Goal: Task Accomplishment & Management: Use online tool/utility

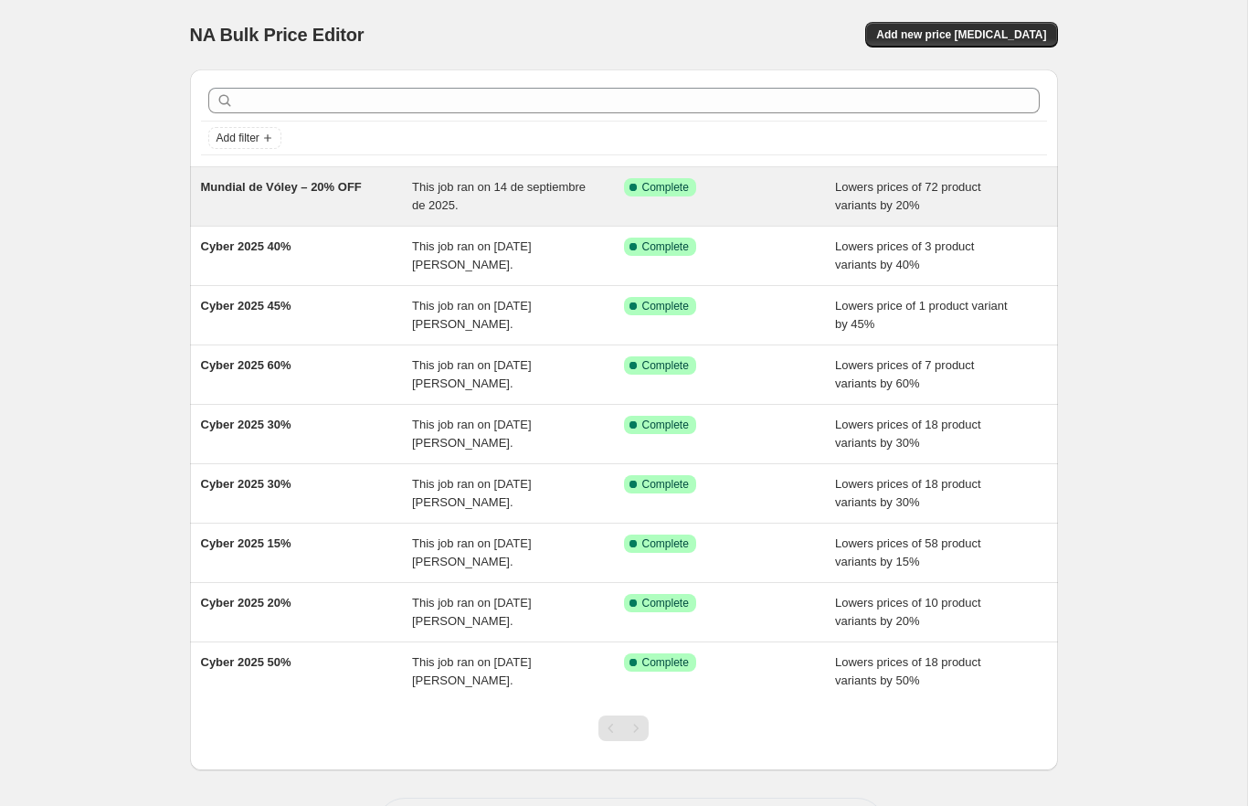
click at [332, 205] on div "Mundial de Vóley – 20% OFF" at bounding box center [307, 196] width 212 height 37
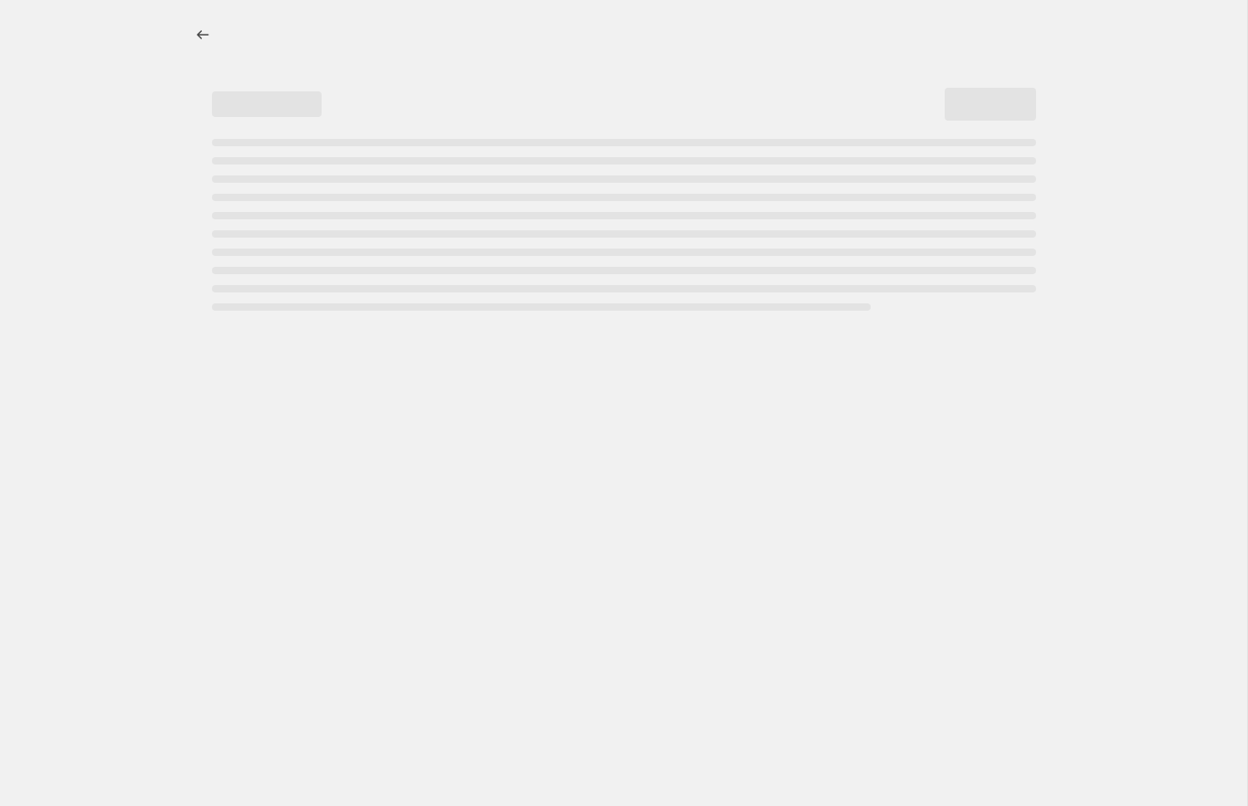
select select "percentage"
select select "collection"
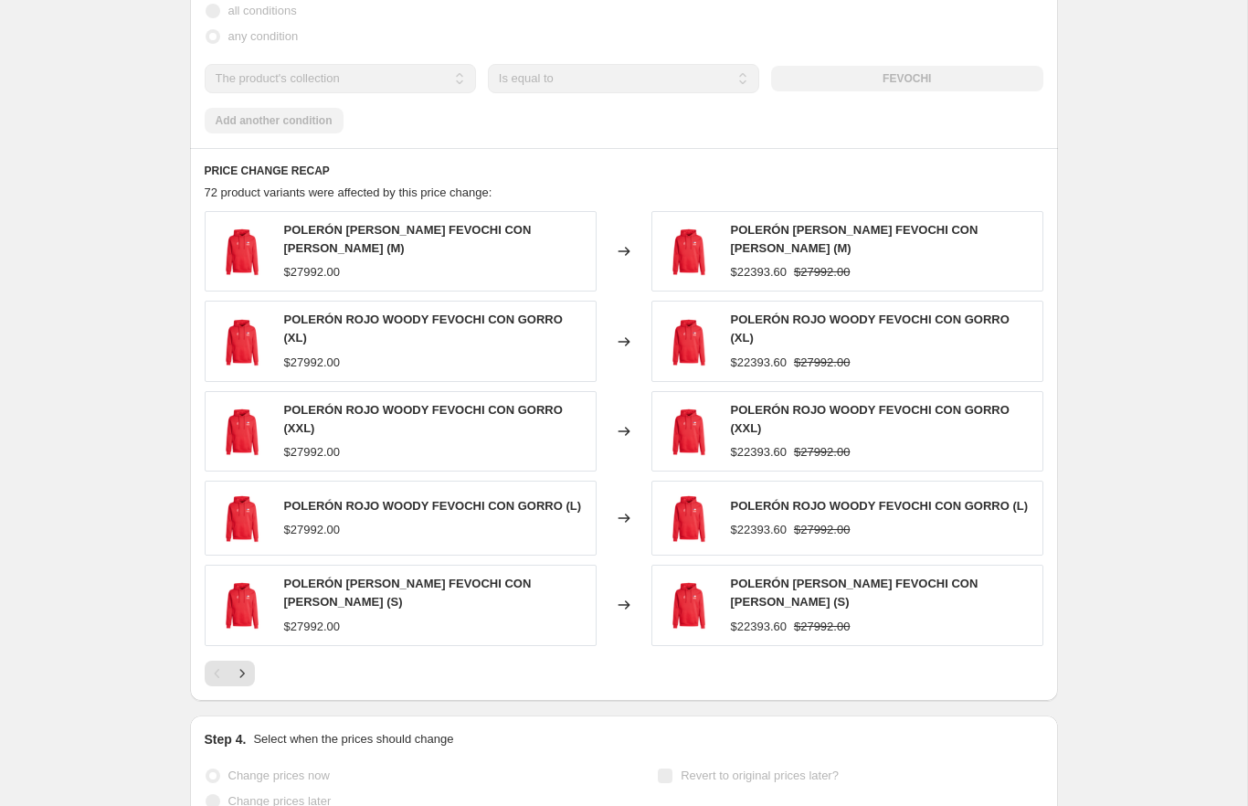
scroll to position [1363, 0]
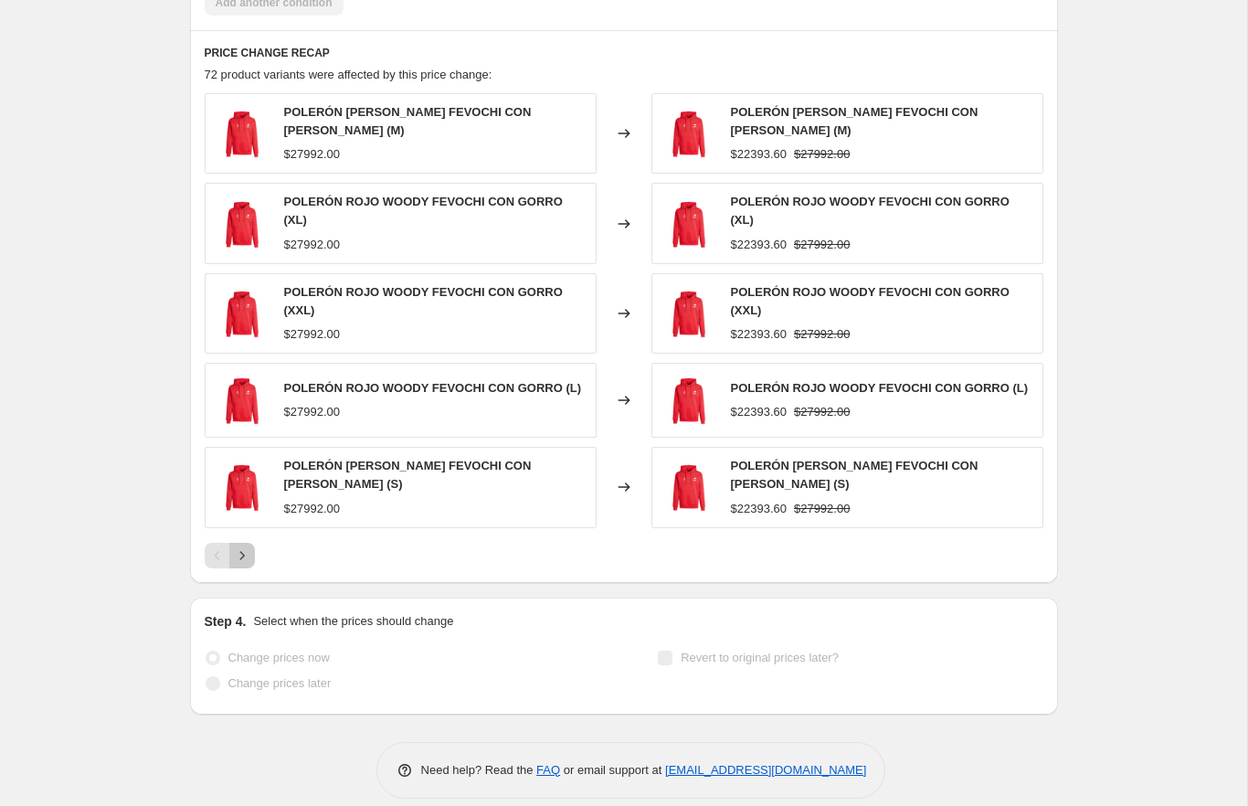
click at [242, 551] on icon "Next" at bounding box center [241, 555] width 5 height 8
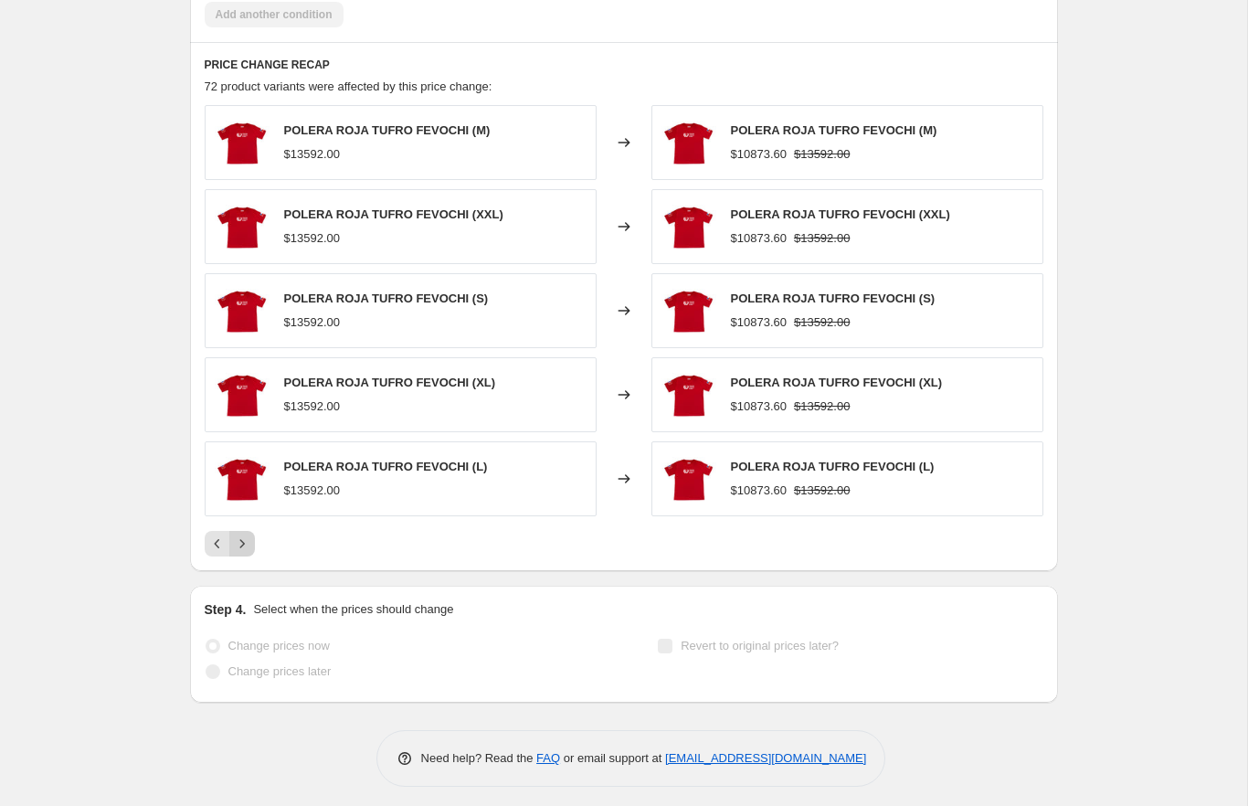
click at [242, 539] on icon "Next" at bounding box center [241, 543] width 5 height 8
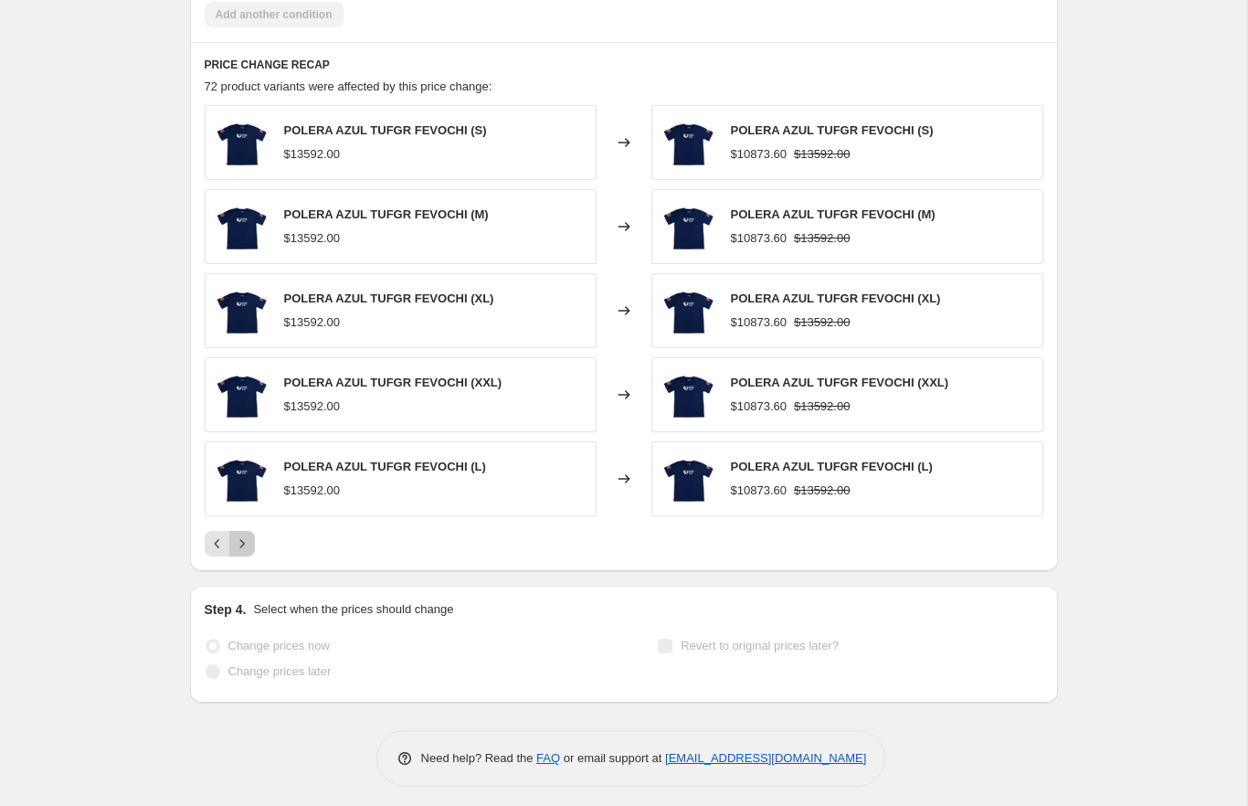
click at [242, 539] on icon "Next" at bounding box center [241, 543] width 5 height 8
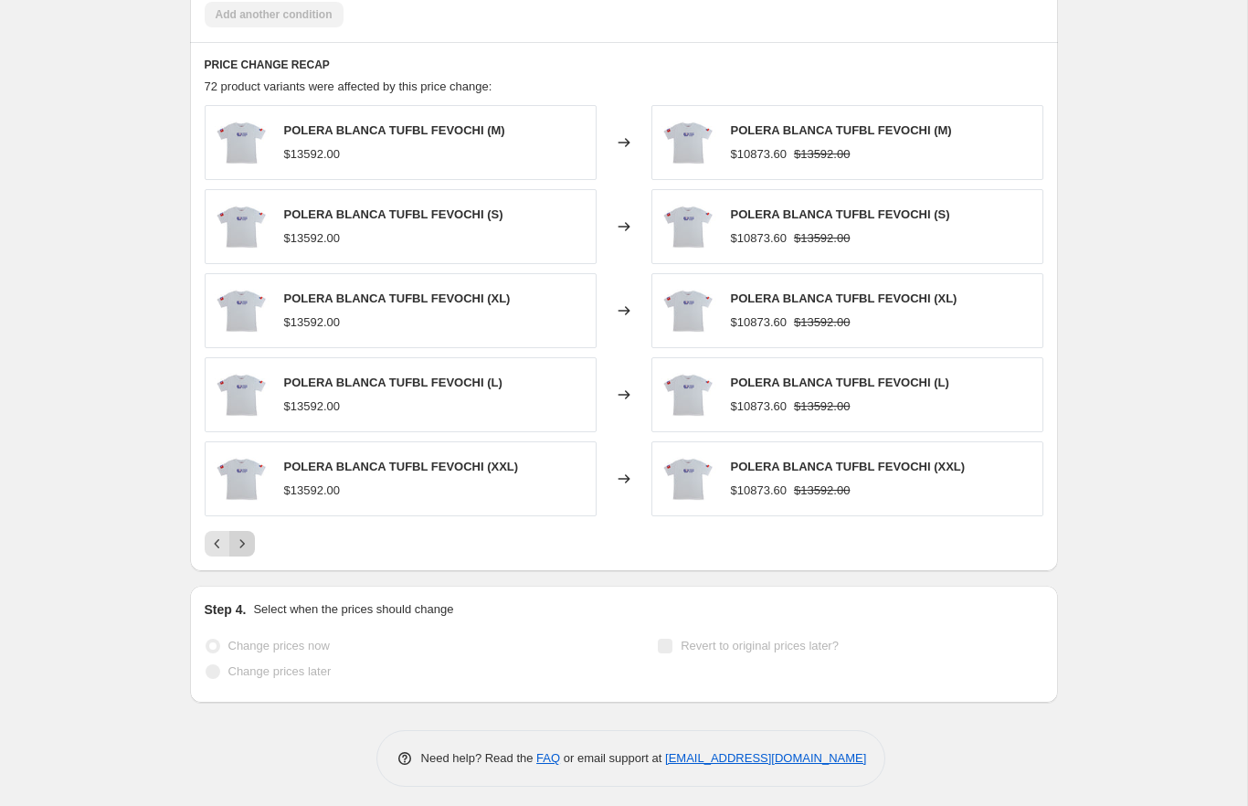
click at [242, 539] on icon "Next" at bounding box center [241, 543] width 5 height 8
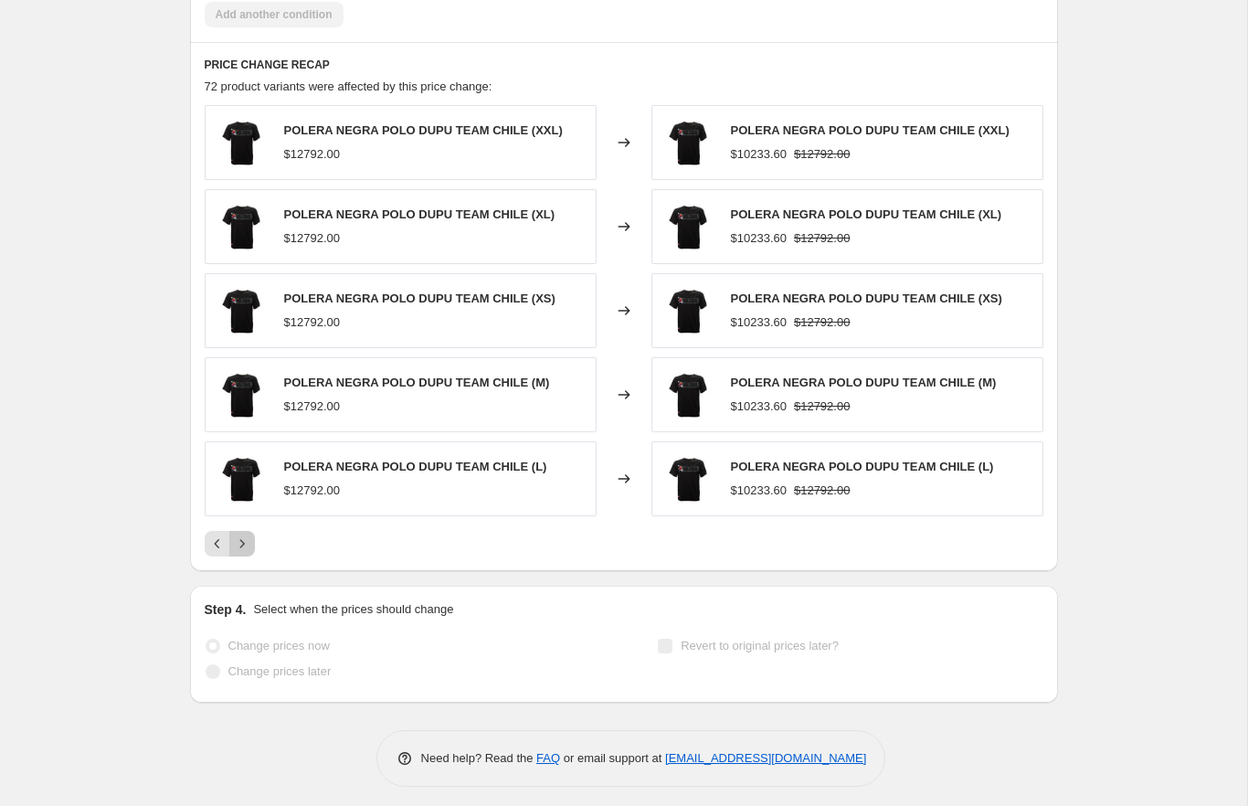
click at [242, 539] on icon "Next" at bounding box center [241, 543] width 5 height 8
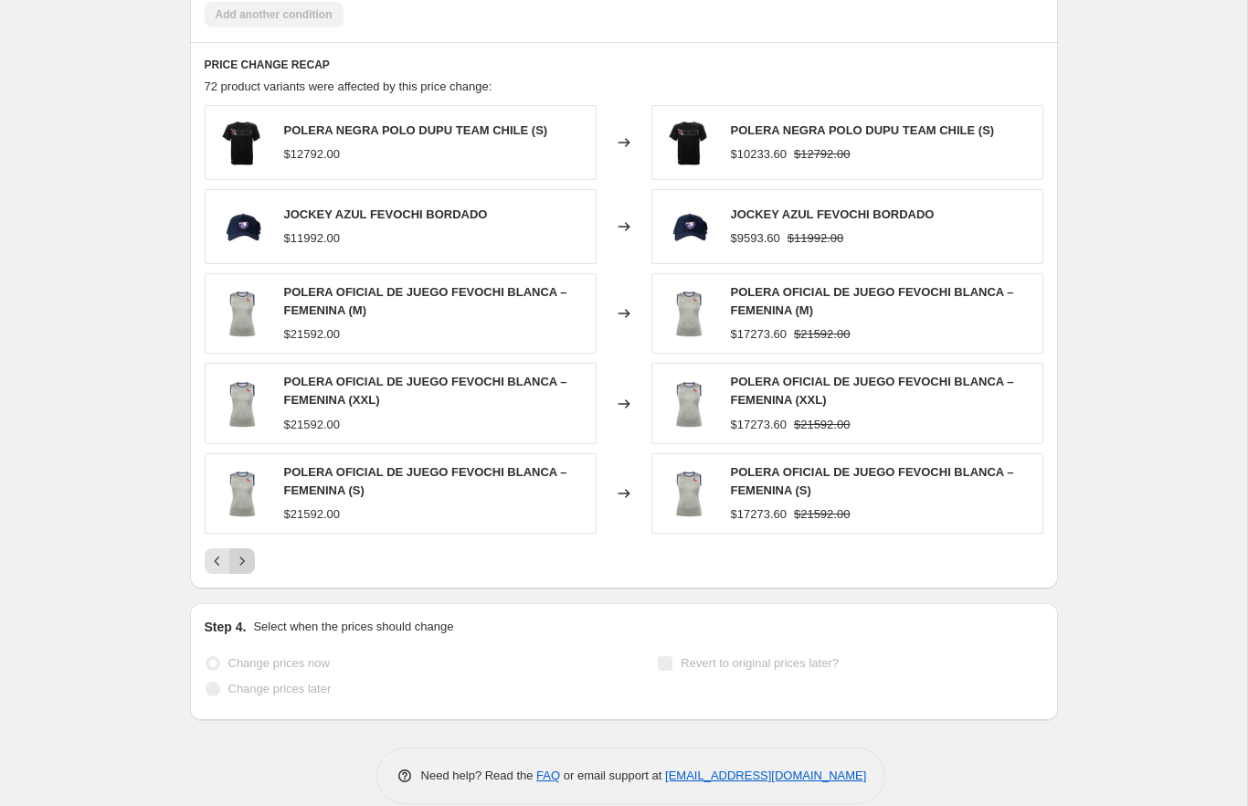
click at [242, 552] on icon "Next" at bounding box center [242, 561] width 18 height 18
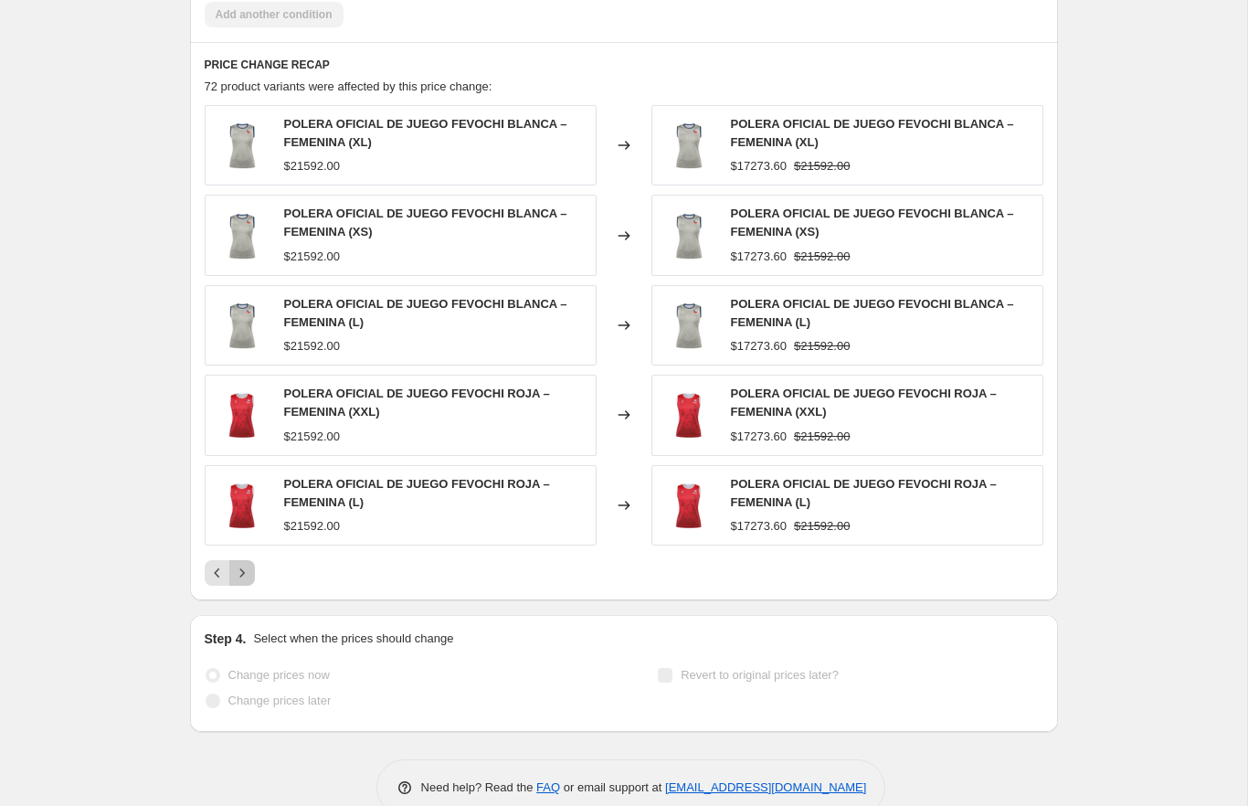
click at [242, 560] on button "Next" at bounding box center [242, 573] width 26 height 26
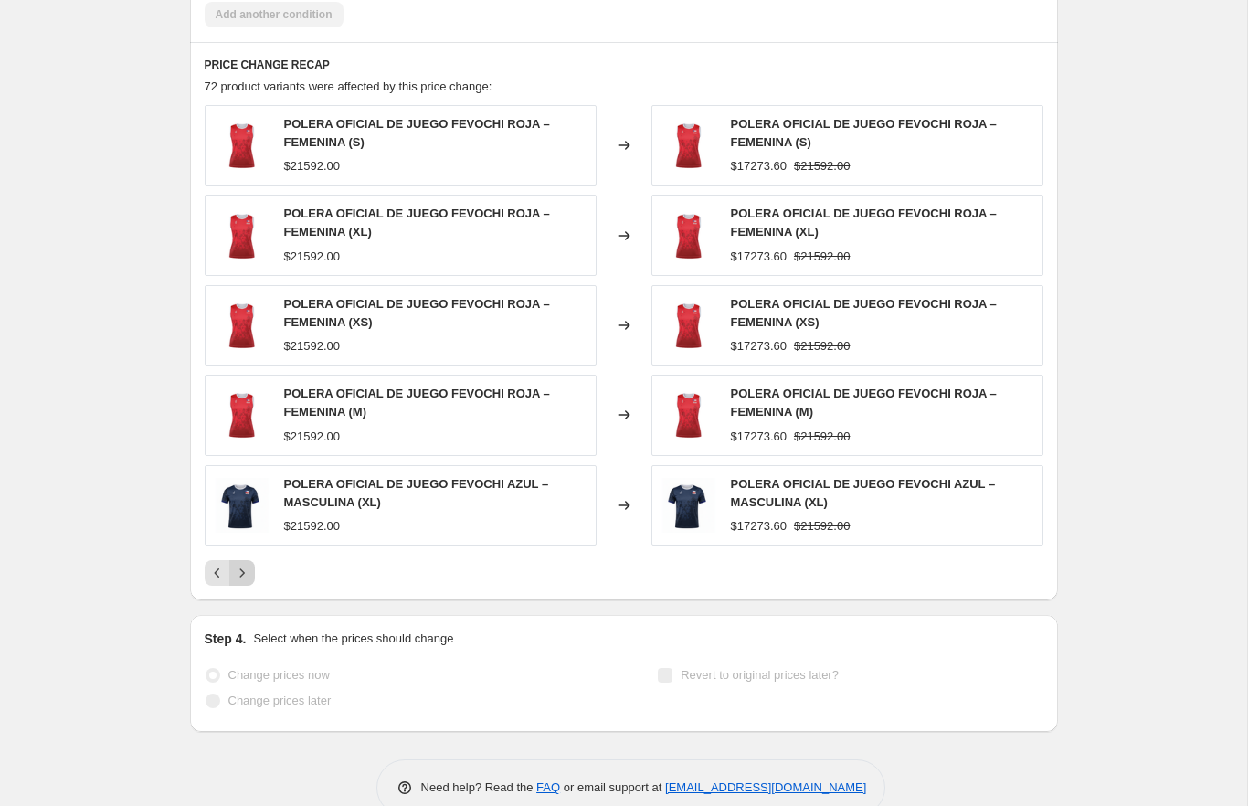
click at [242, 560] on button "Next" at bounding box center [242, 573] width 26 height 26
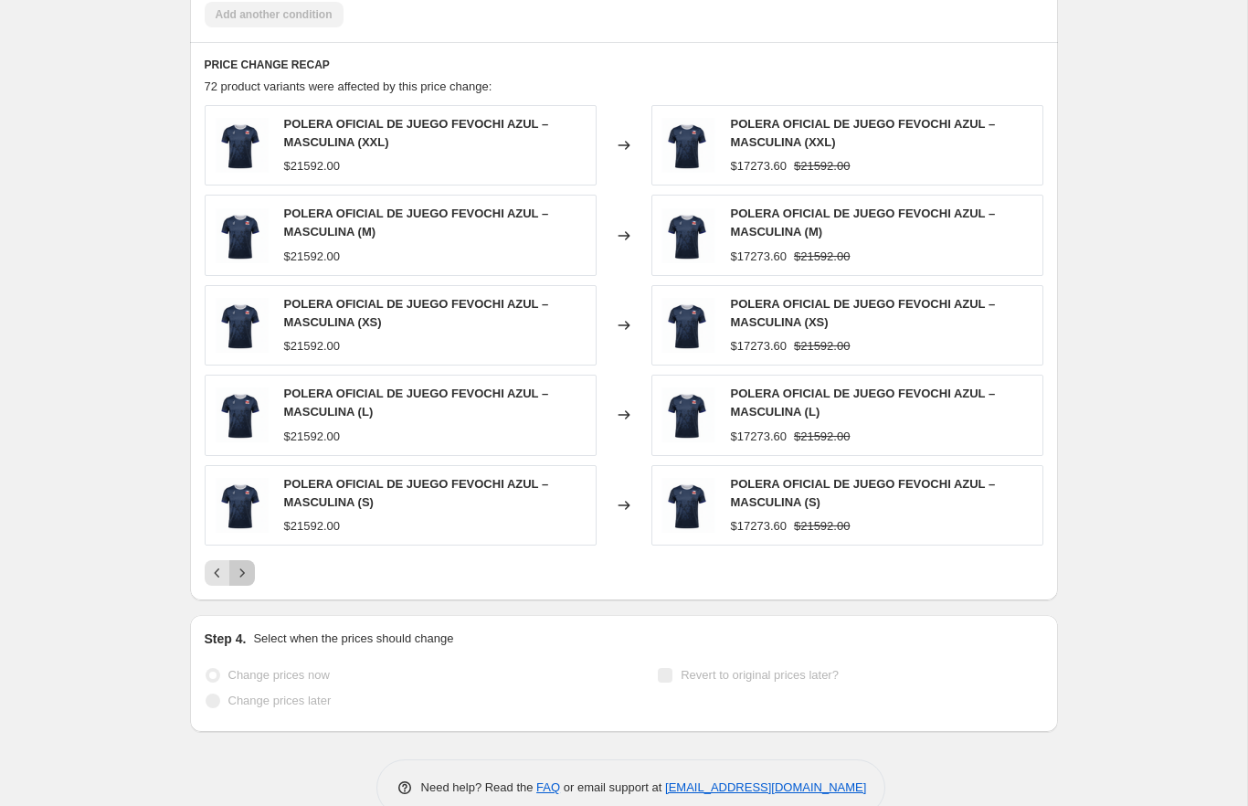
click at [242, 560] on button "Next" at bounding box center [242, 573] width 26 height 26
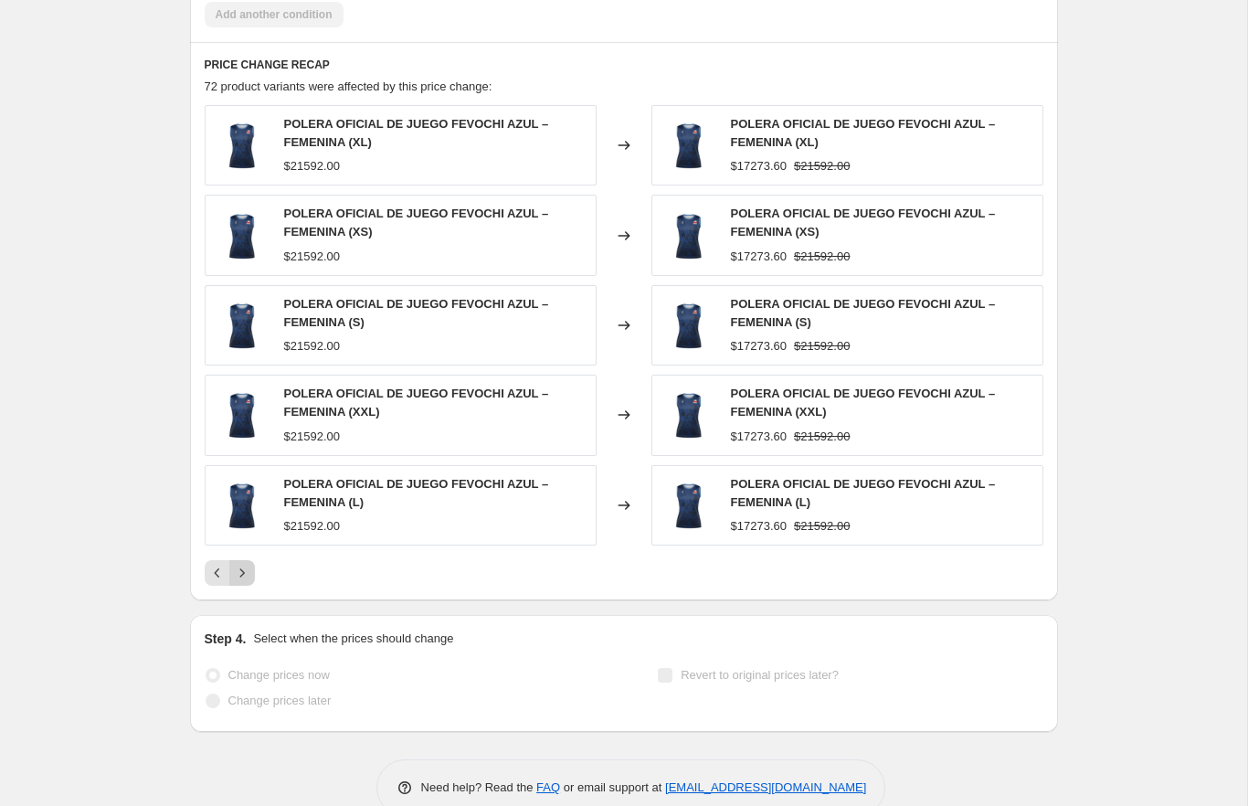
click at [242, 560] on button "Next" at bounding box center [242, 573] width 26 height 26
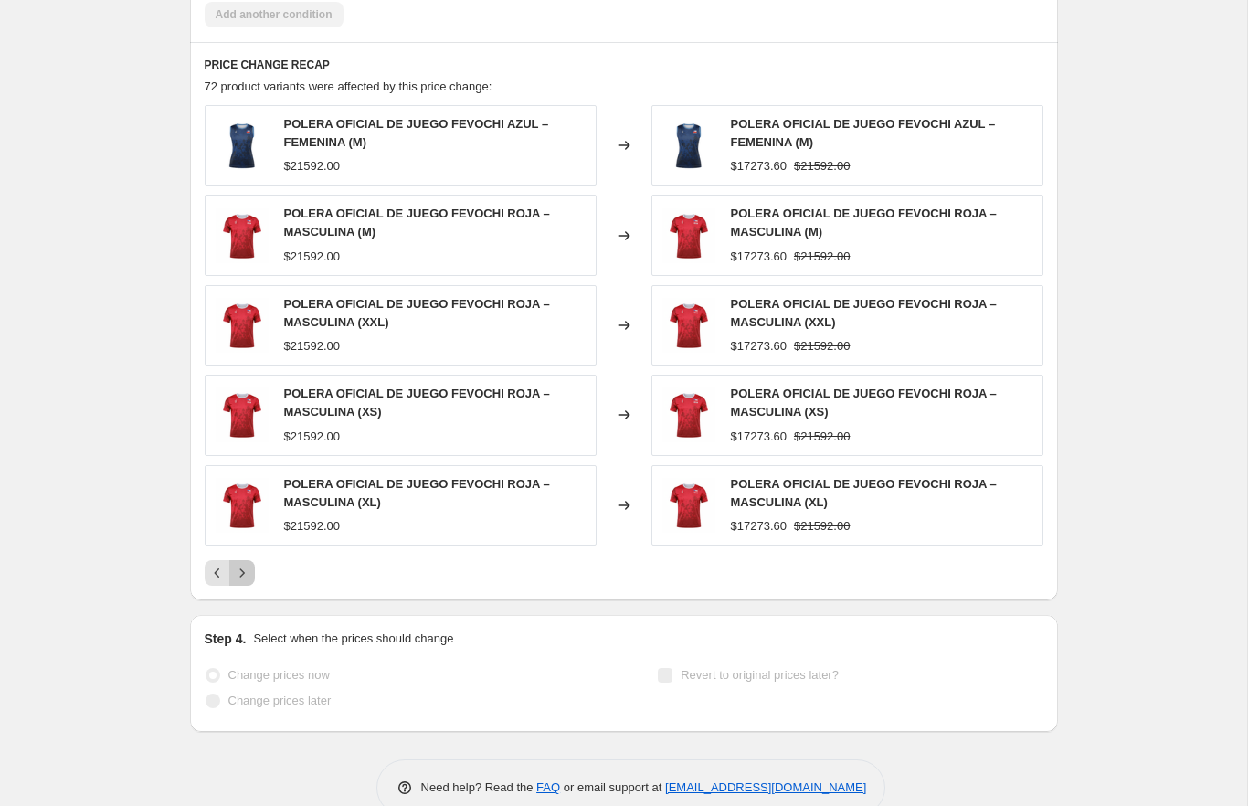
click at [242, 560] on button "Next" at bounding box center [242, 573] width 26 height 26
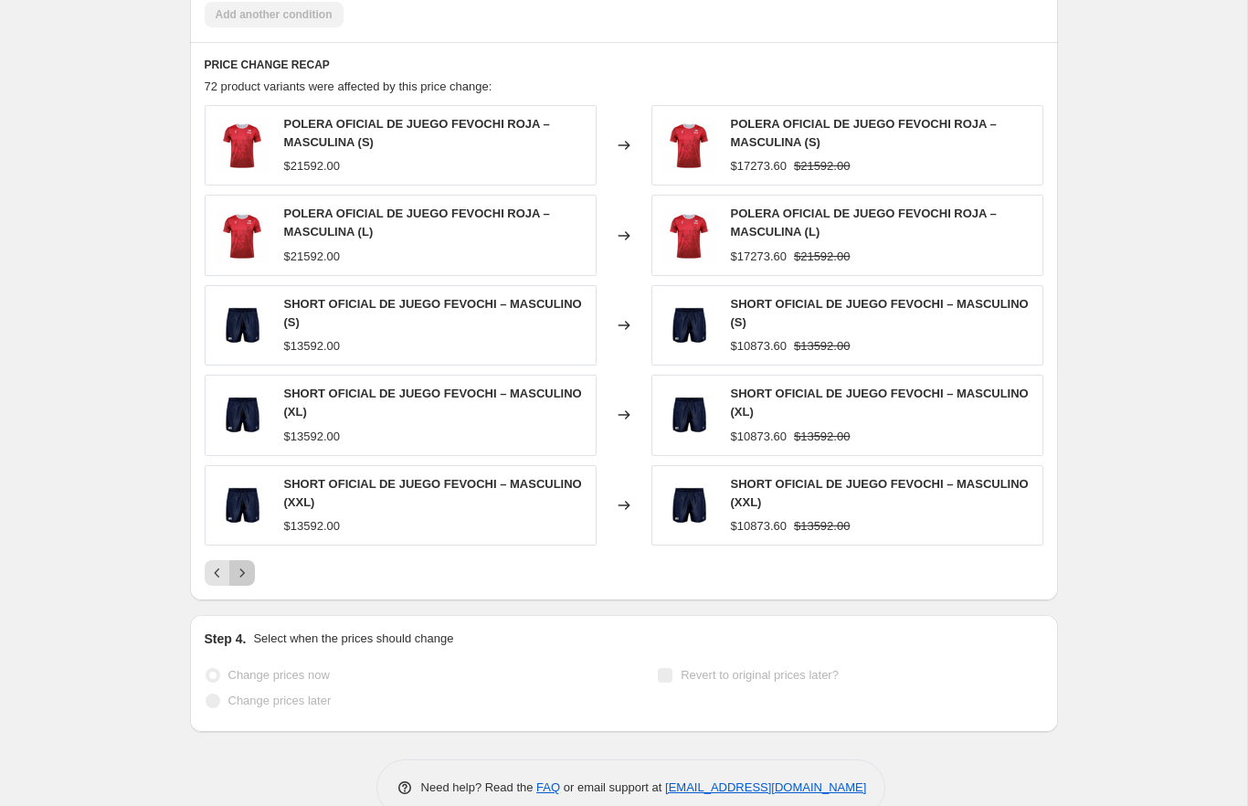
click at [246, 567] on icon "Next" at bounding box center [242, 573] width 18 height 18
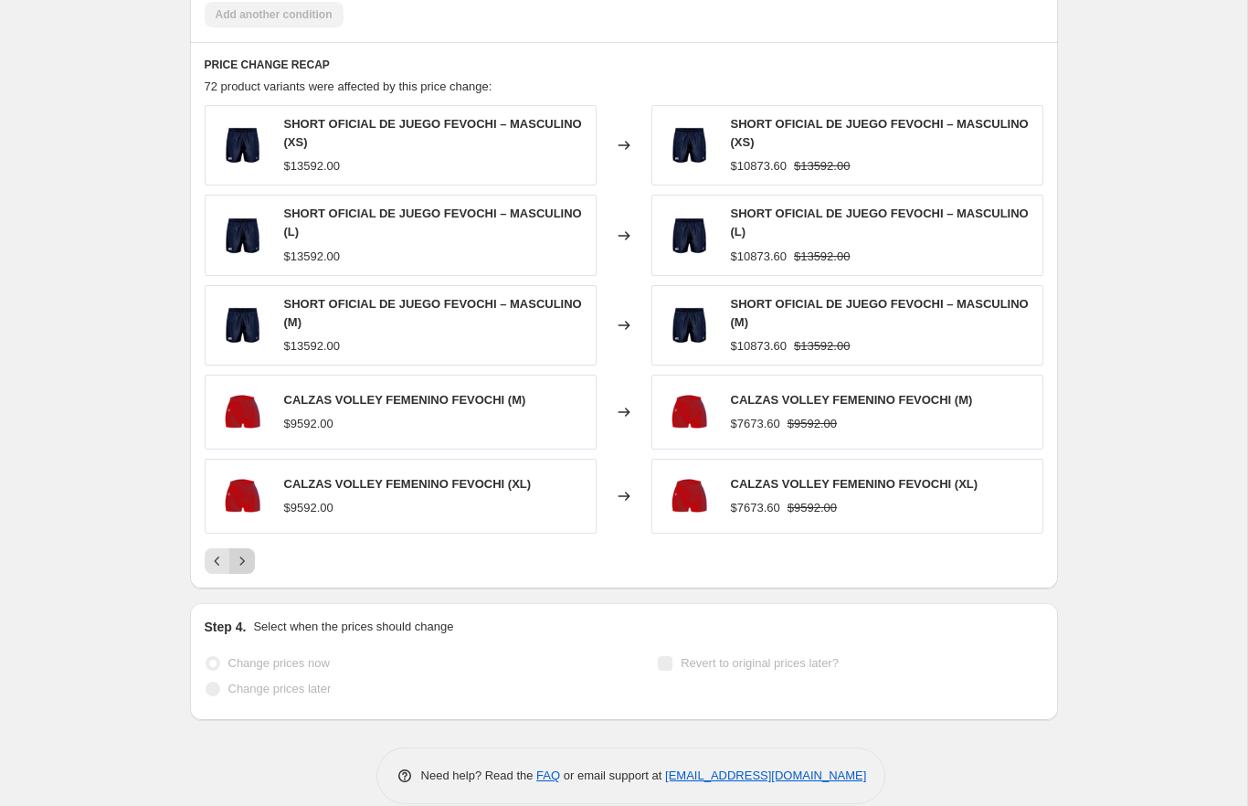
click at [246, 567] on div "PRICE CHANGE RECAP 72 product variants were affected by this price change: SHOR…" at bounding box center [624, 315] width 868 height 547
click at [246, 565] on button "Next" at bounding box center [242, 561] width 26 height 26
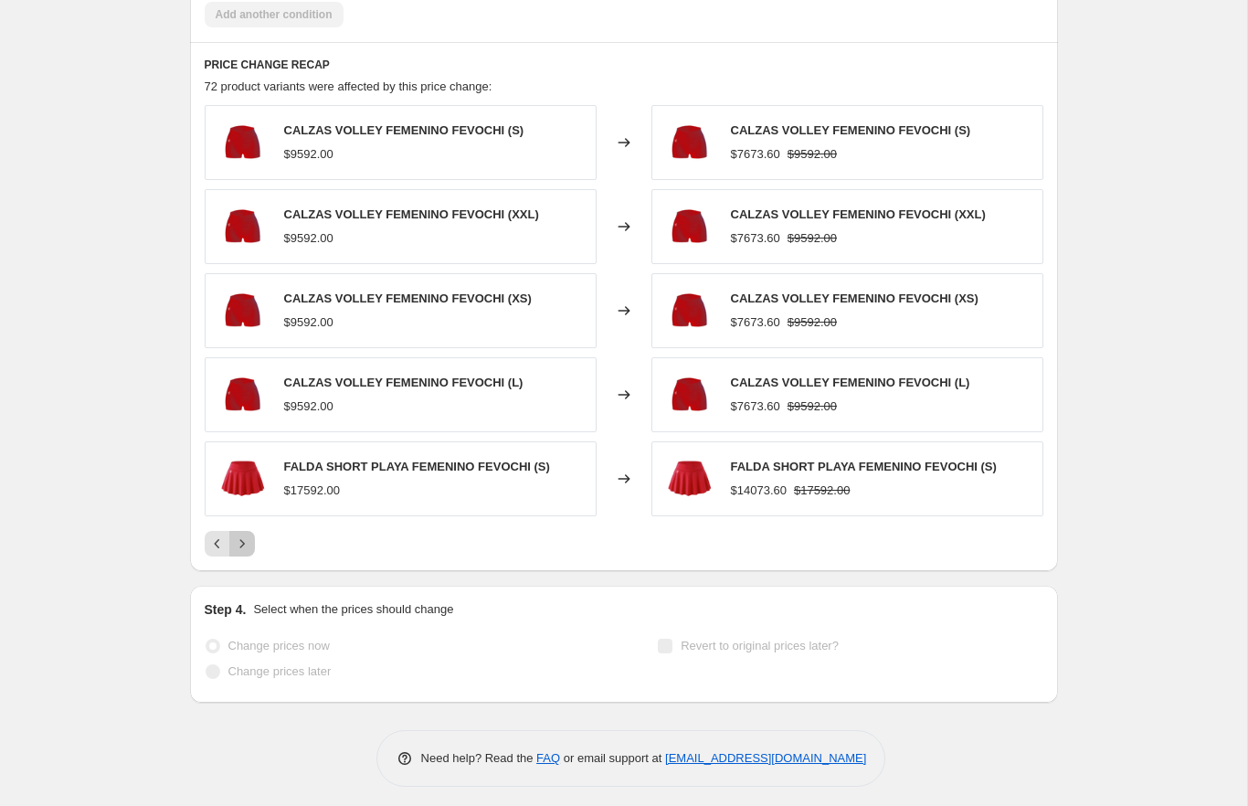
click at [243, 545] on button "Next" at bounding box center [242, 544] width 26 height 26
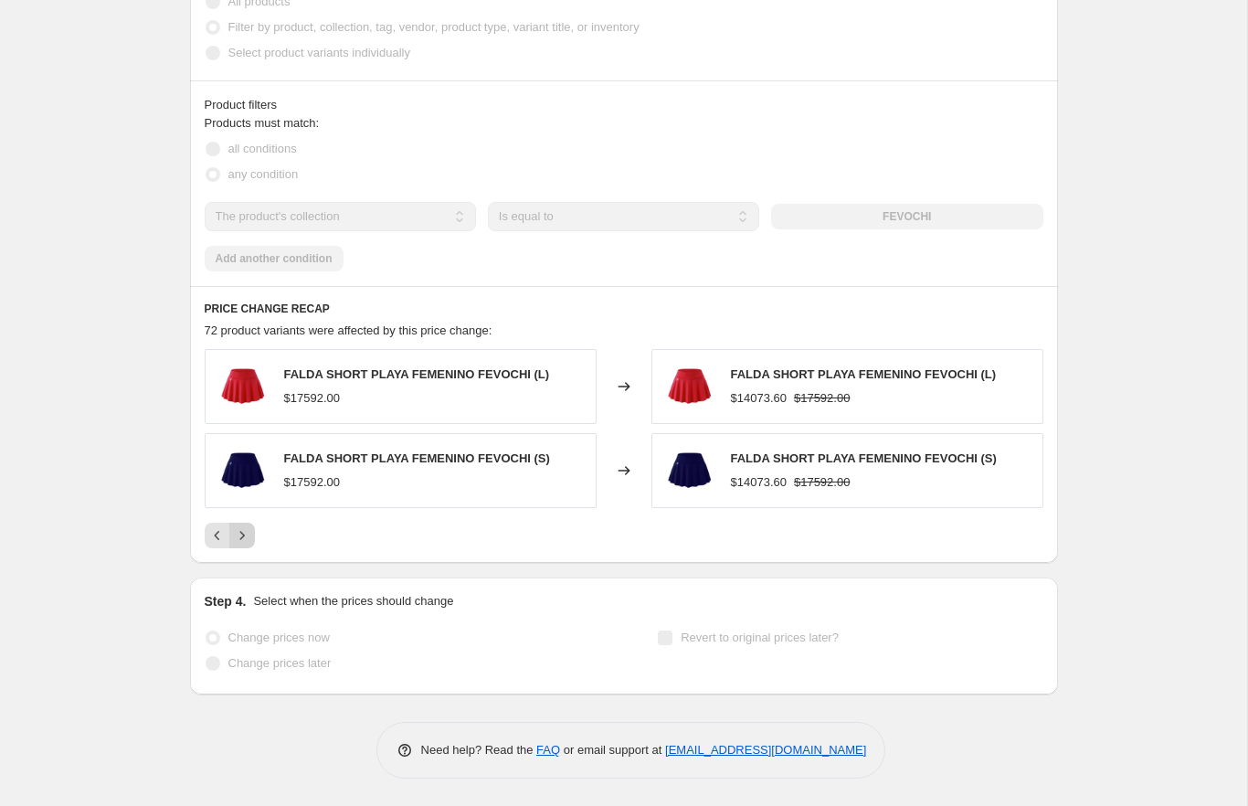
scroll to position [1102, 0]
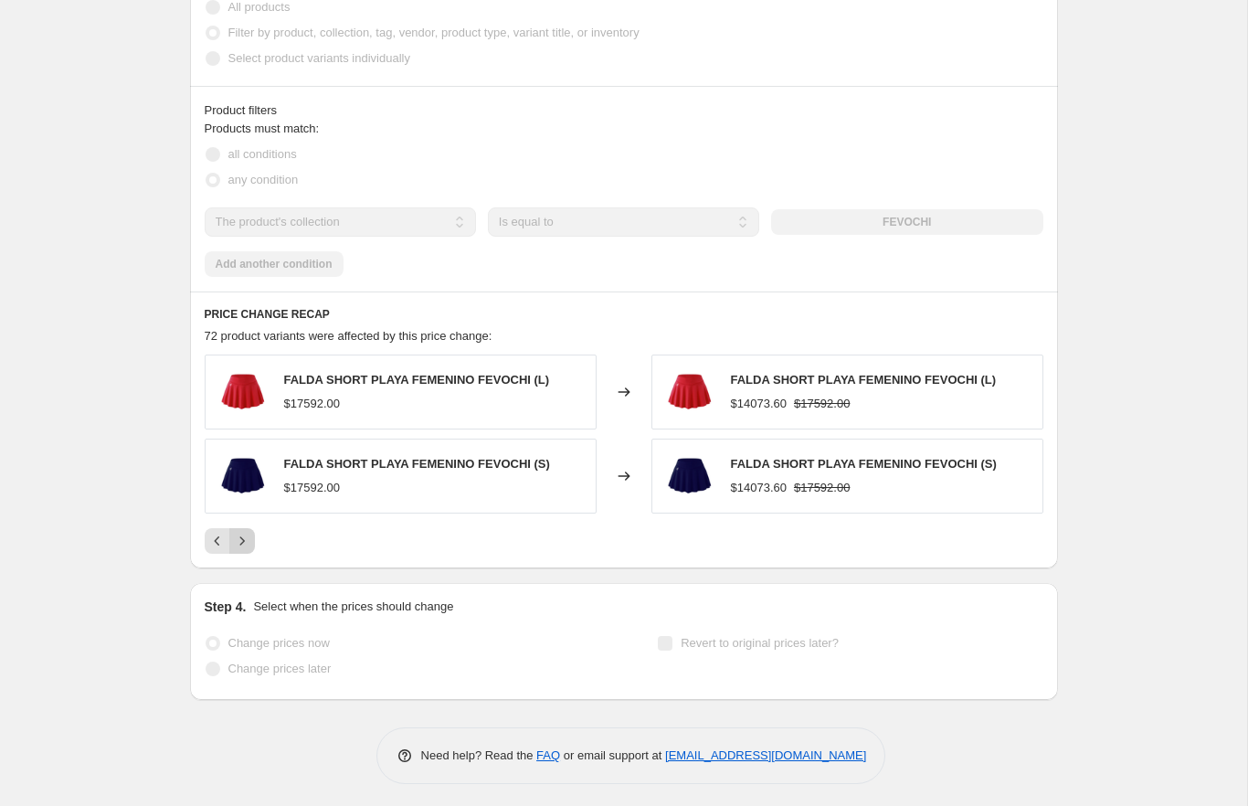
click at [243, 545] on div "Pagination" at bounding box center [242, 541] width 26 height 26
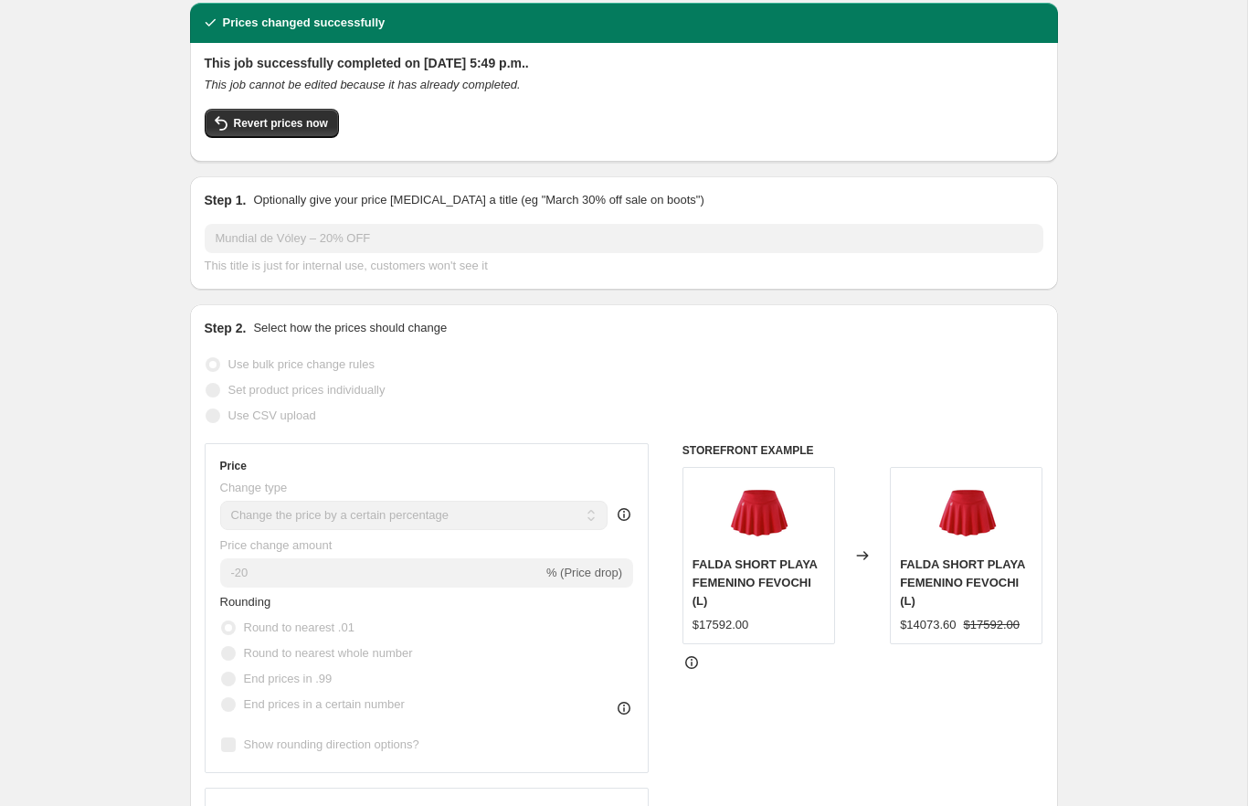
scroll to position [0, 0]
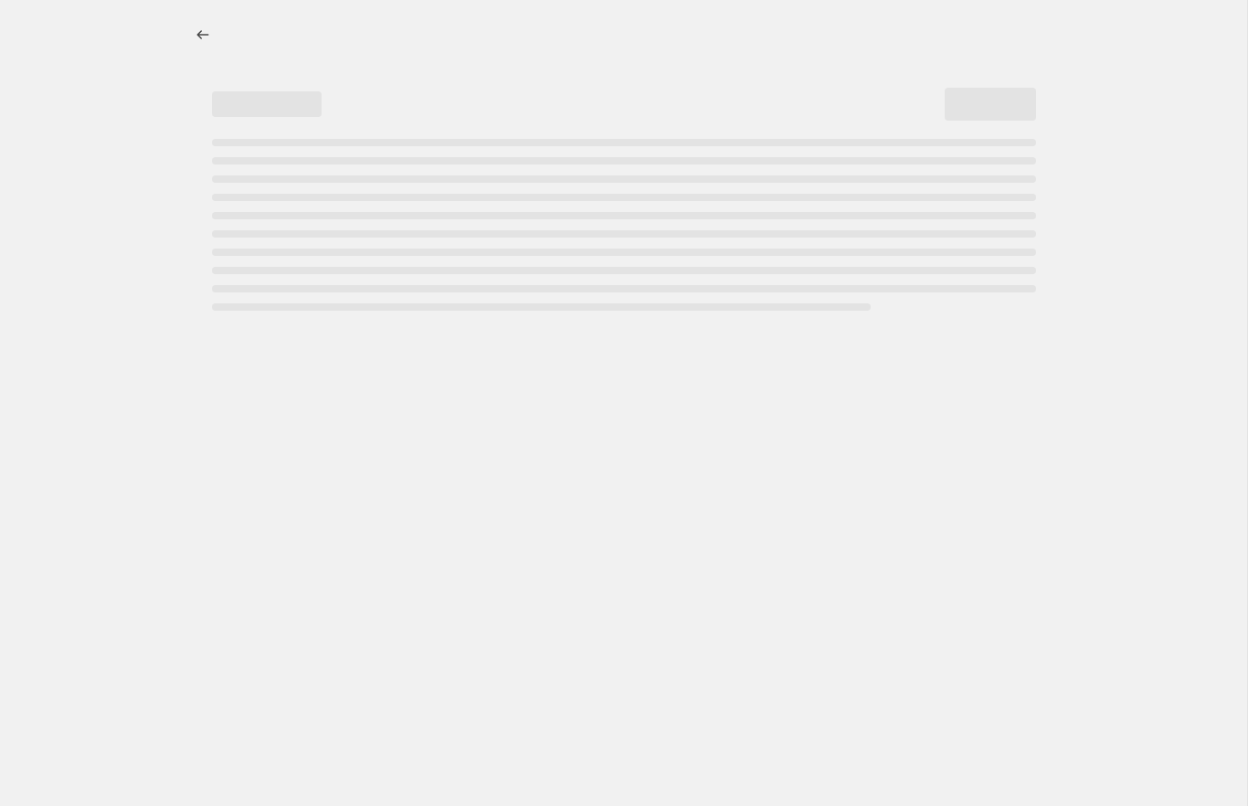
select select "percentage"
select select "collection"
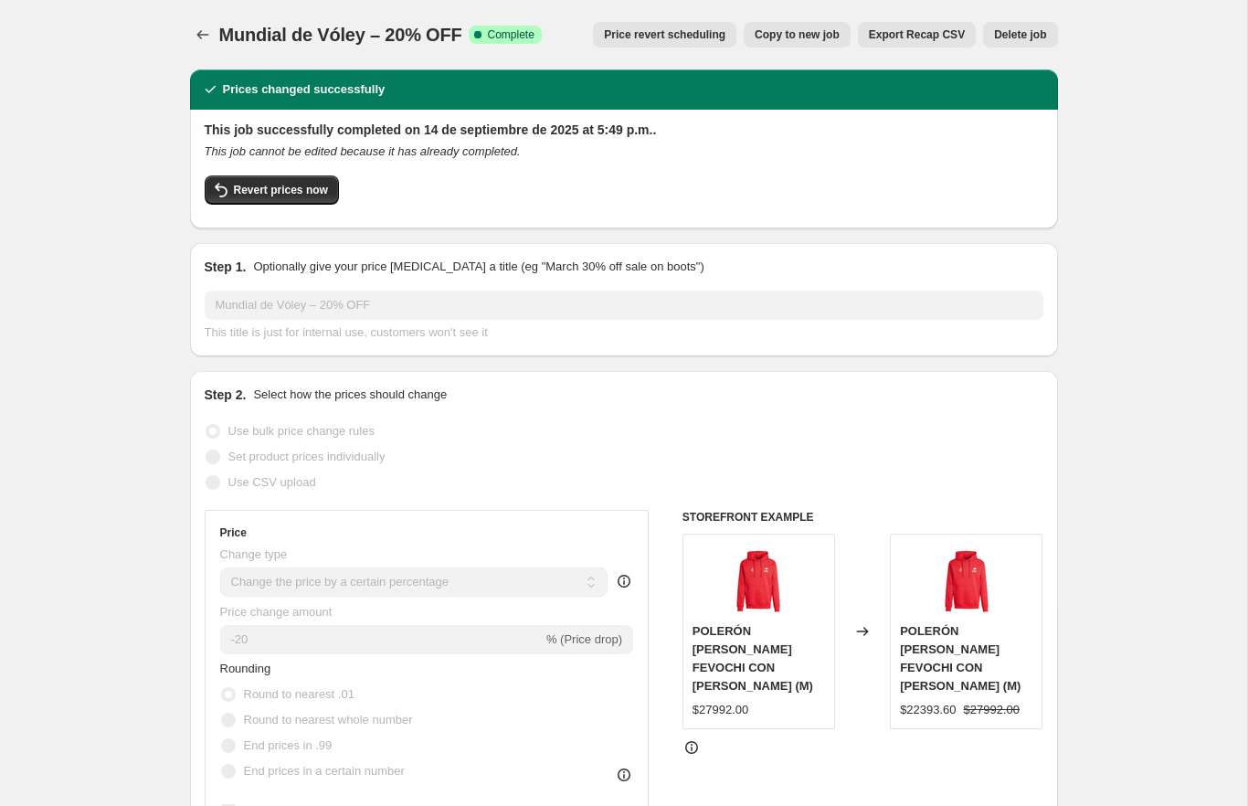
click at [777, 35] on span "Copy to new job" at bounding box center [797, 34] width 85 height 15
select select "percentage"
select select "collection"
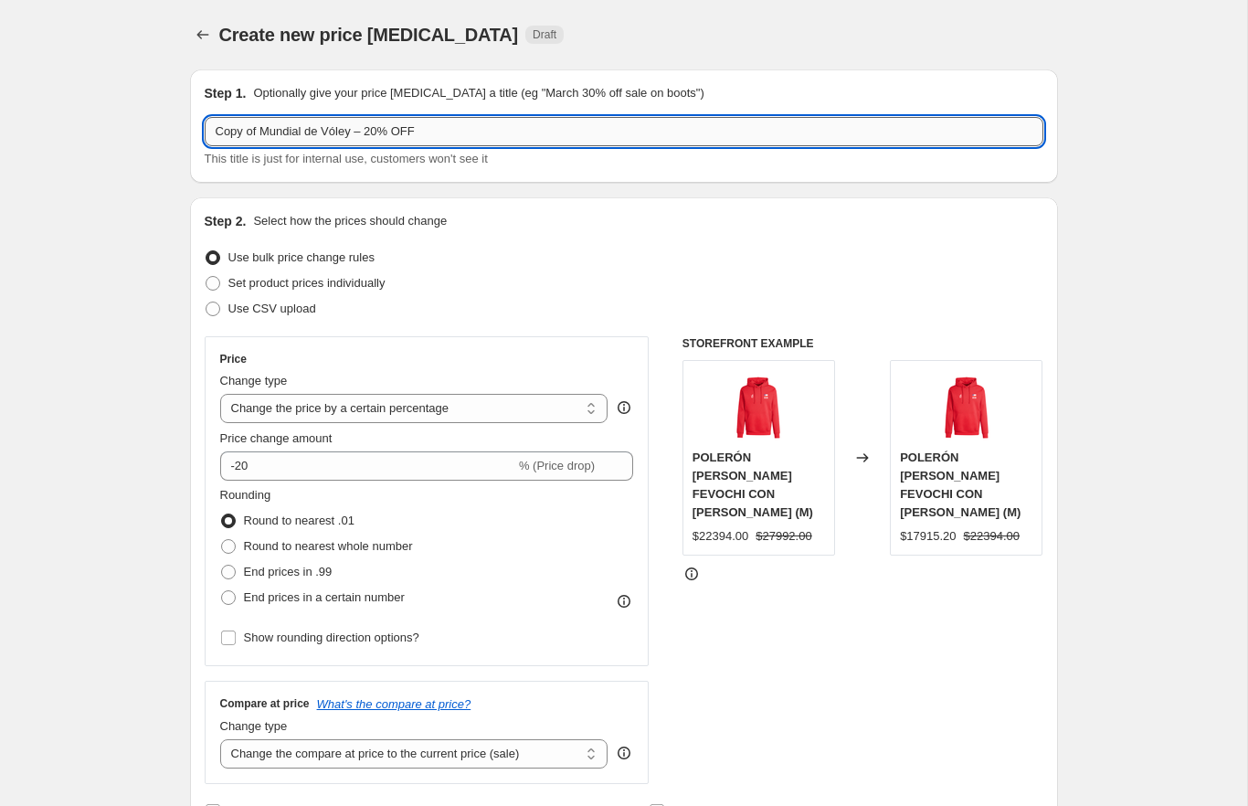
drag, startPoint x: 264, startPoint y: 133, endPoint x: 209, endPoint y: 133, distance: 54.8
click at [209, 133] on input "Copy of Mundial de Vóley – 20% OFF" at bounding box center [624, 131] width 839 height 29
click at [427, 134] on input "Mundial de Vóley – 20% OFF" at bounding box center [624, 131] width 839 height 29
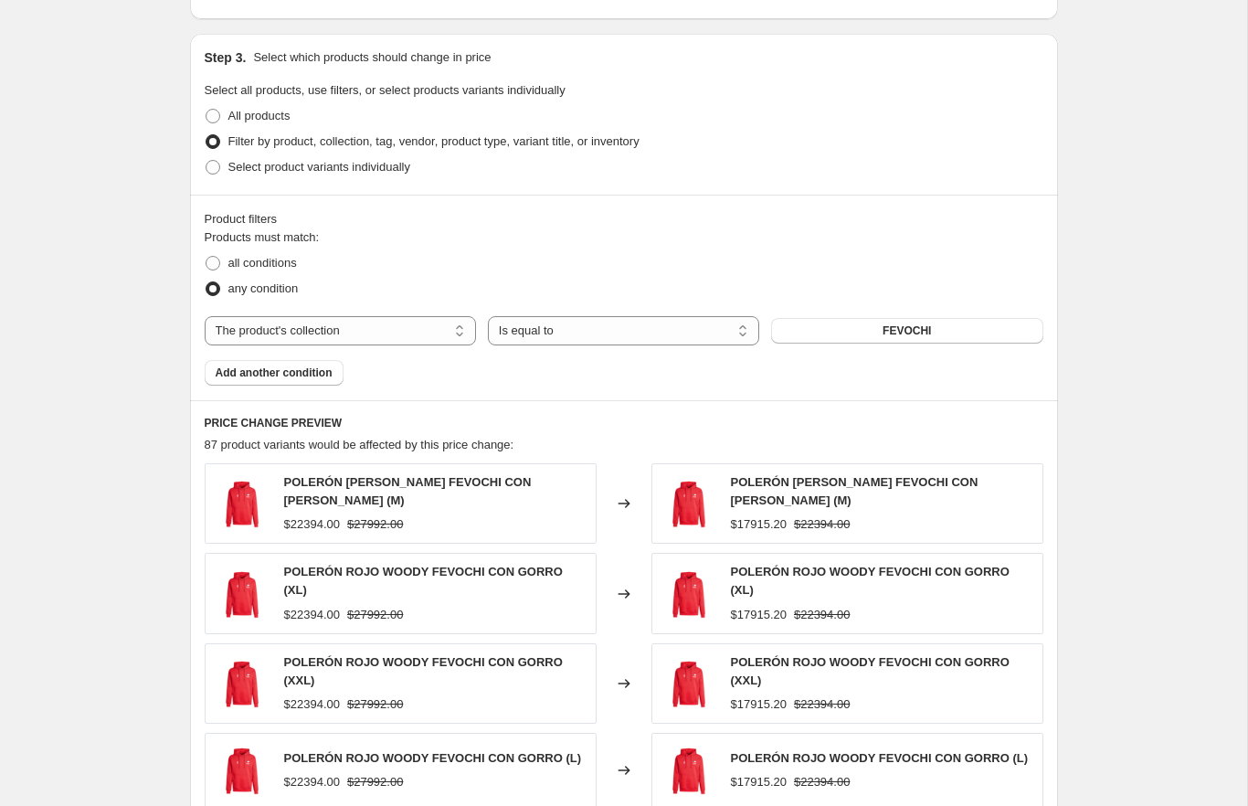
scroll to position [811, 0]
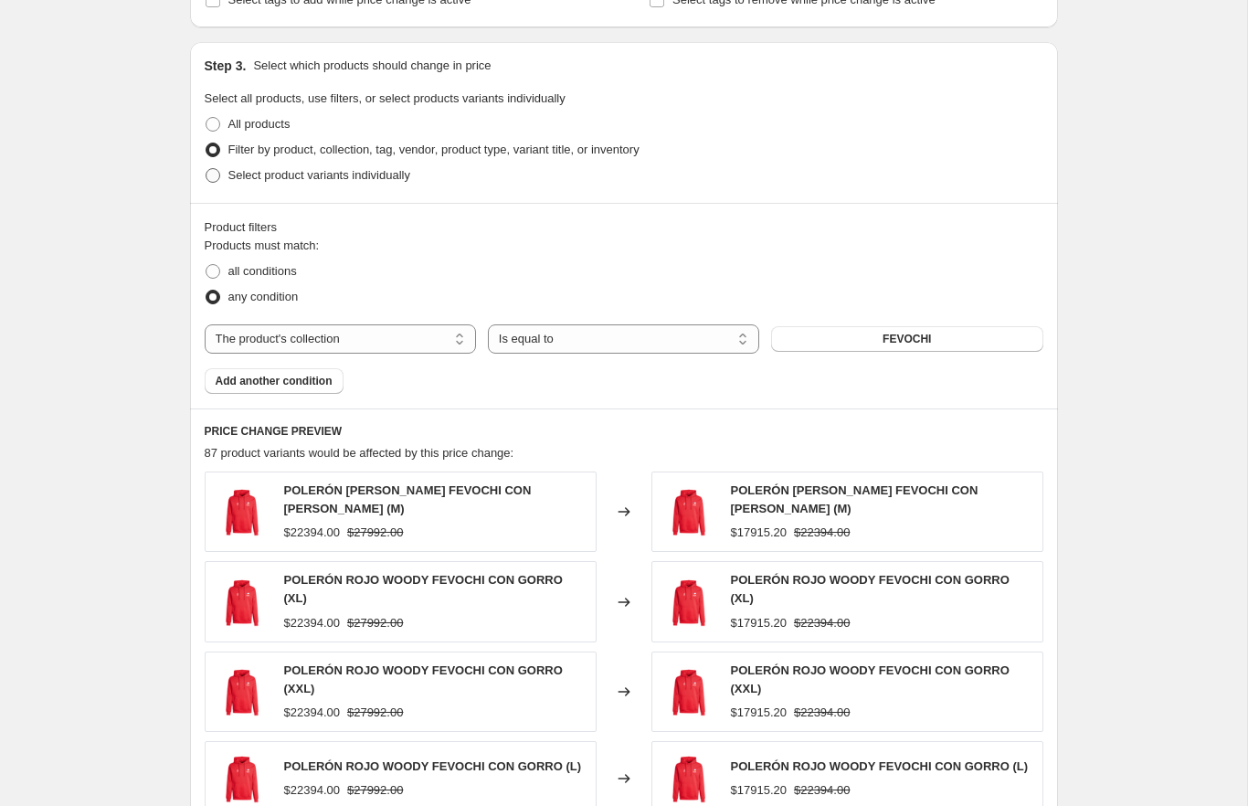
type input "Mundial de Vóley – 20% OFF poleras"
click at [395, 183] on label "Select product variants individually" at bounding box center [308, 176] width 206 height 26
click at [206, 169] on input "Select product variants individually" at bounding box center [206, 168] width 1 height 1
radio input "true"
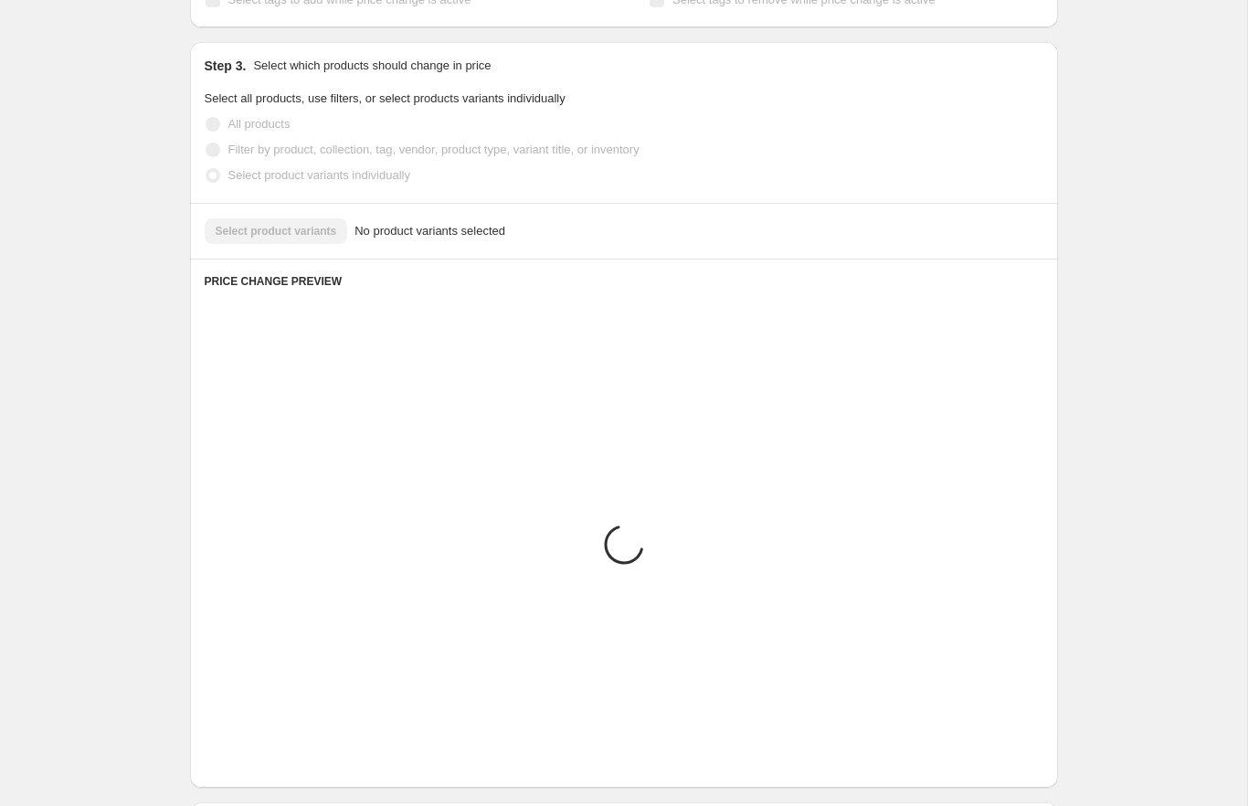
scroll to position [612, 0]
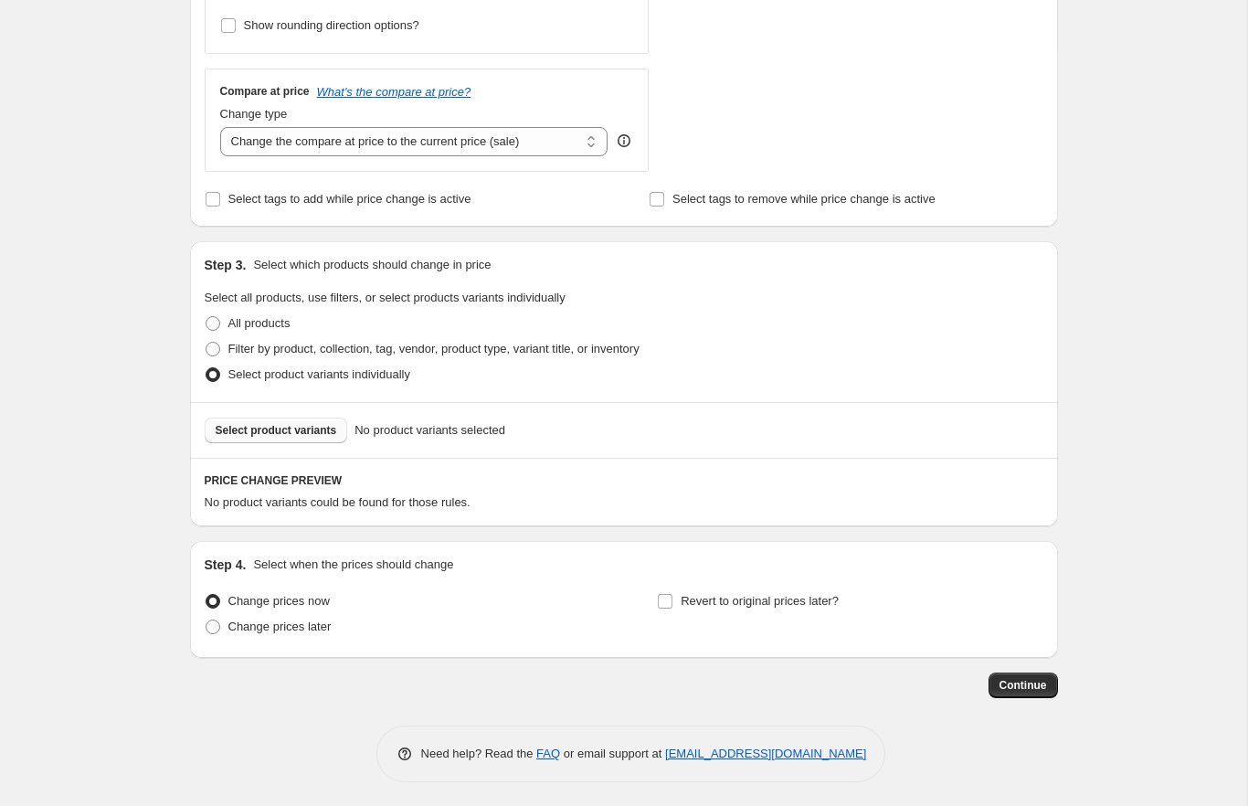
click at [333, 428] on span "Select product variants" at bounding box center [276, 430] width 121 height 15
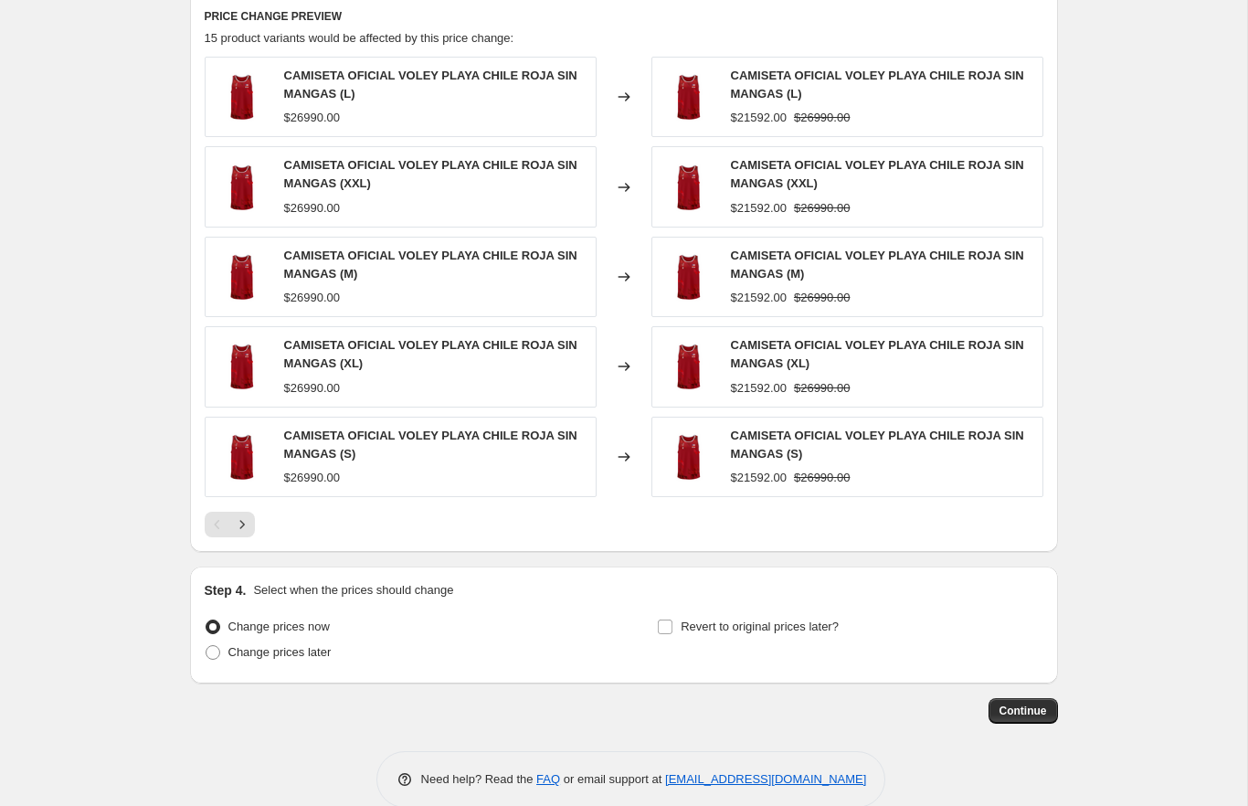
scroll to position [1097, 0]
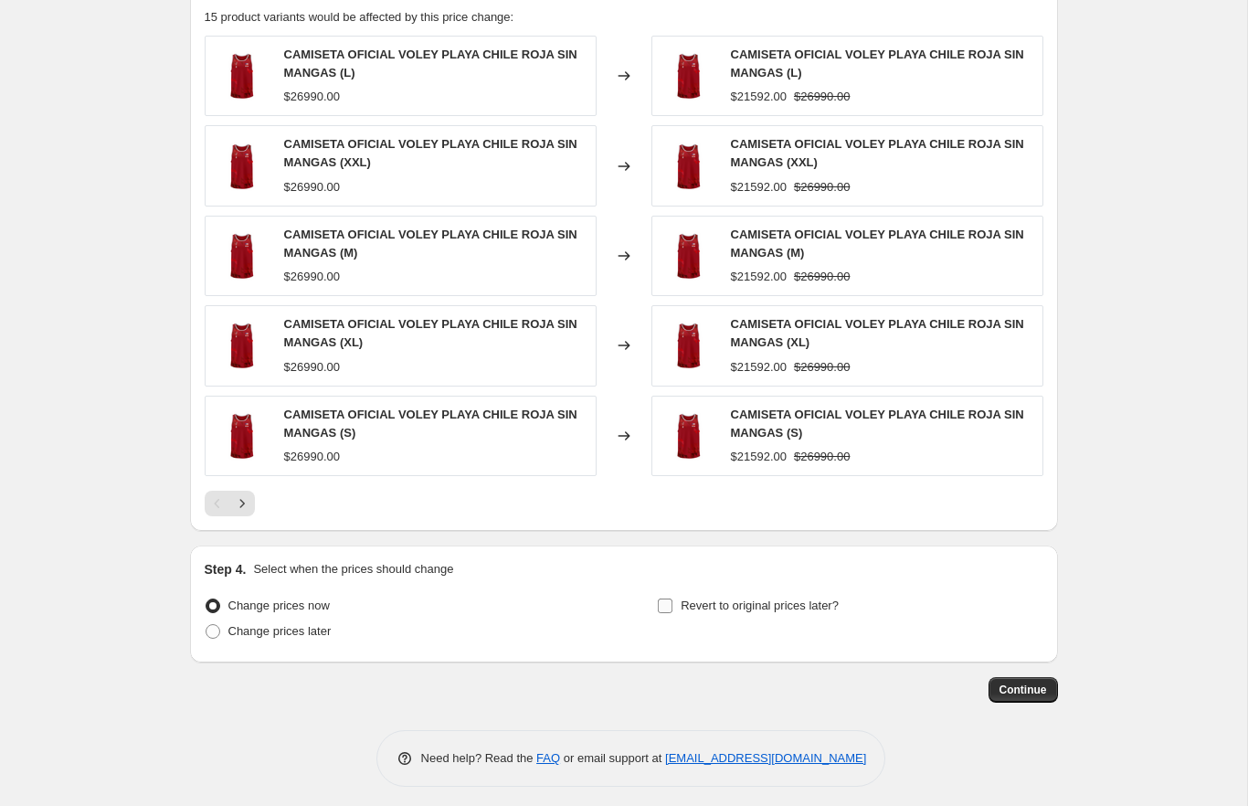
click at [674, 593] on label "Revert to original prices later?" at bounding box center [748, 606] width 182 height 26
click at [672, 598] on input "Revert to original prices later?" at bounding box center [665, 605] width 15 height 15
checkbox input "true"
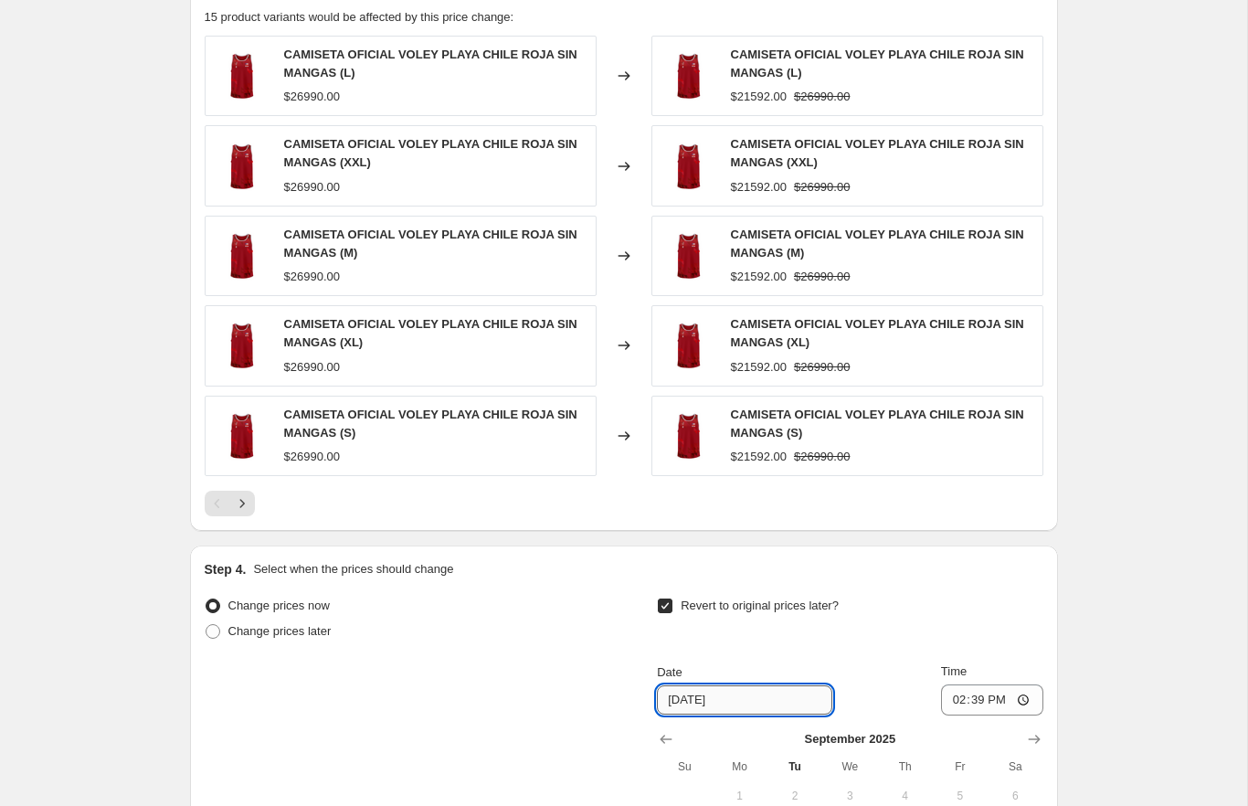
click at [741, 692] on input "9/23/2025" at bounding box center [744, 699] width 175 height 29
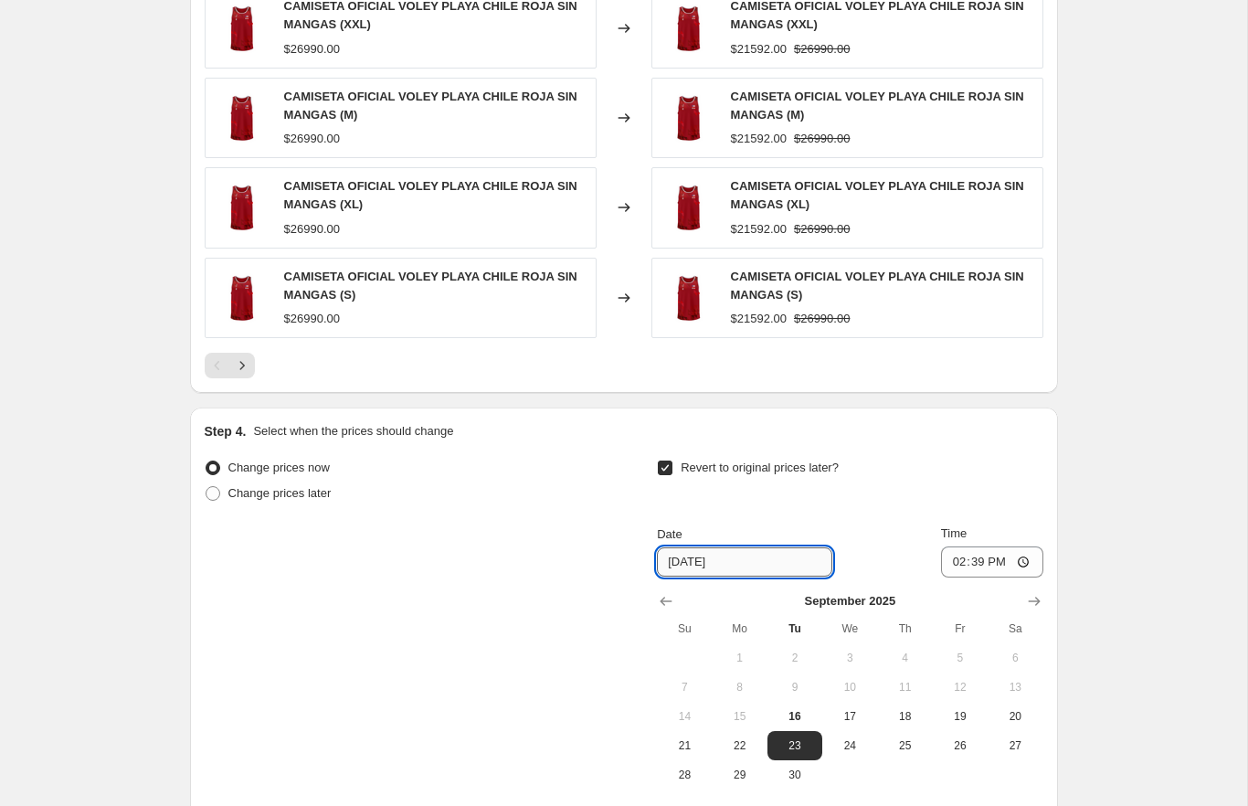
scroll to position [1263, 0]
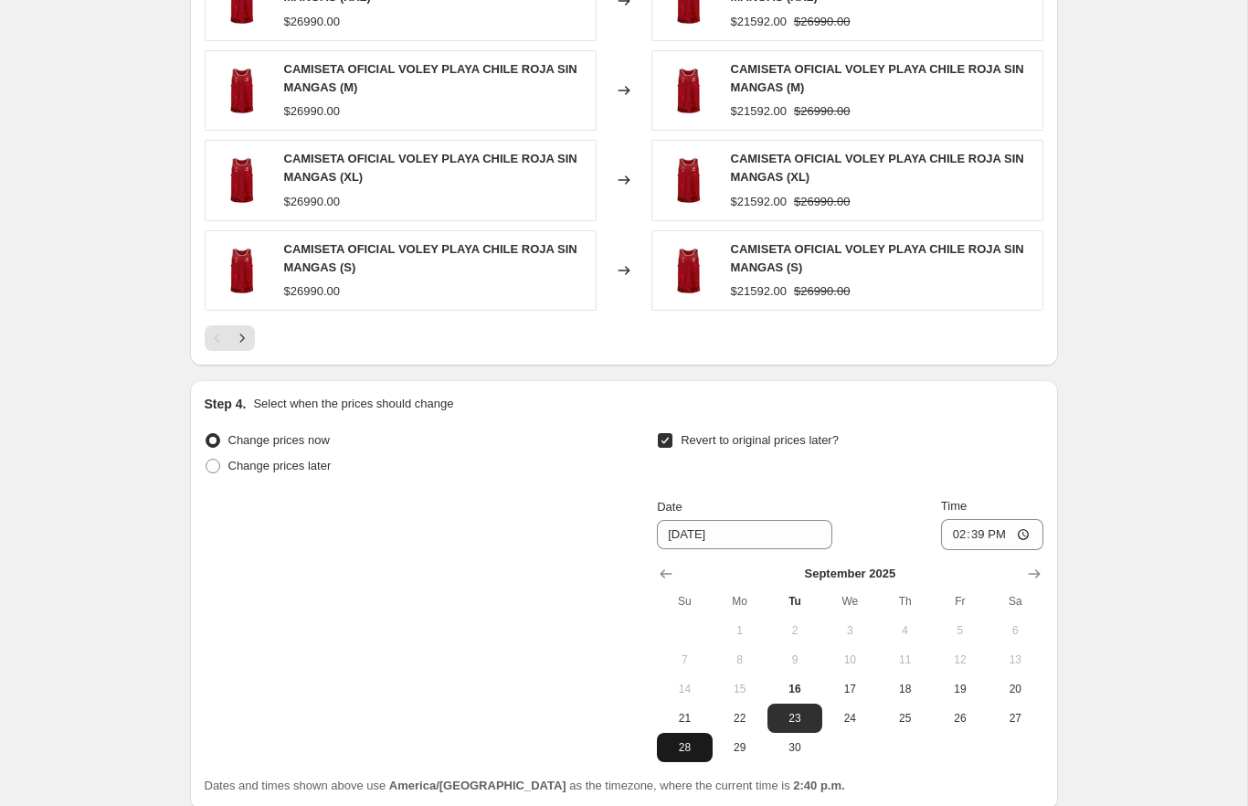
click at [692, 747] on button "28" at bounding box center [684, 747] width 55 height 29
type input "9/28/2025"
click at [948, 523] on input "14:39" at bounding box center [992, 534] width 102 height 31
type input "23:59"
click at [428, 577] on div "Change prices now Change prices later Revert to original prices later? Date 9/2…" at bounding box center [624, 595] width 839 height 334
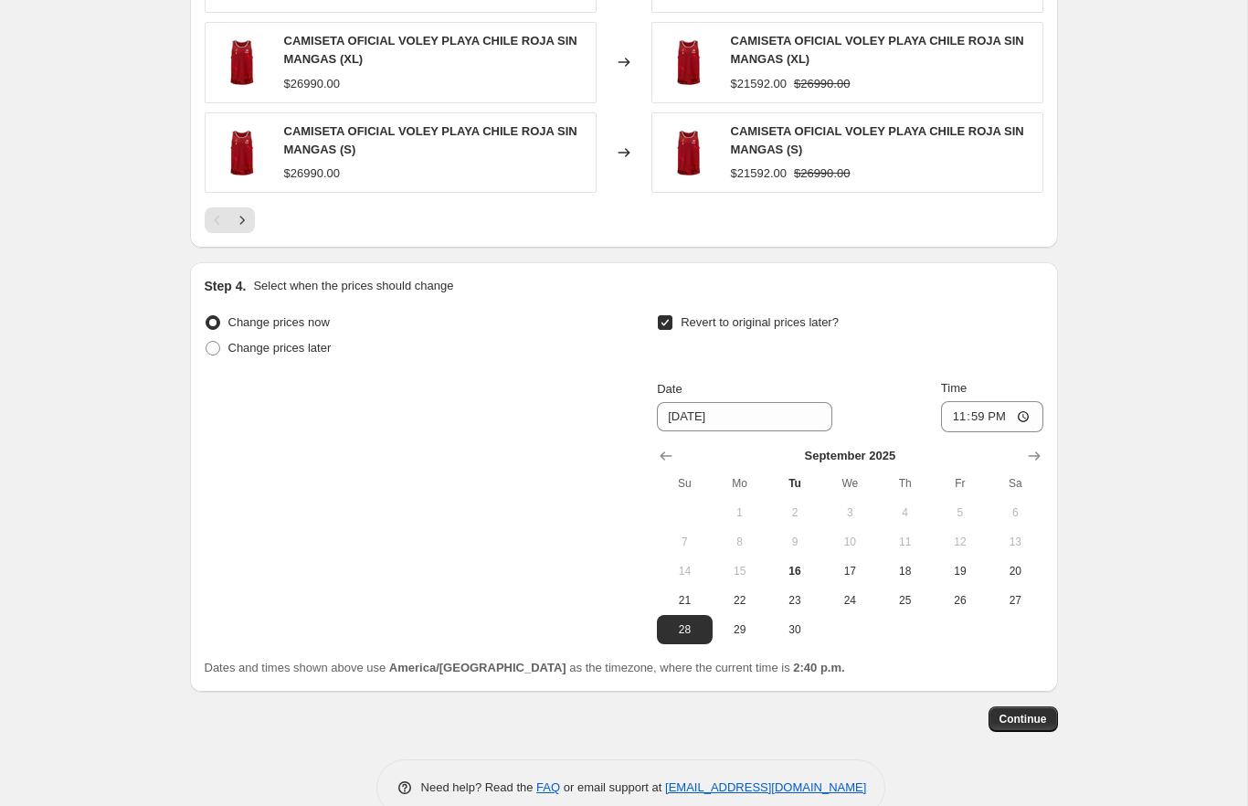
scroll to position [1410, 0]
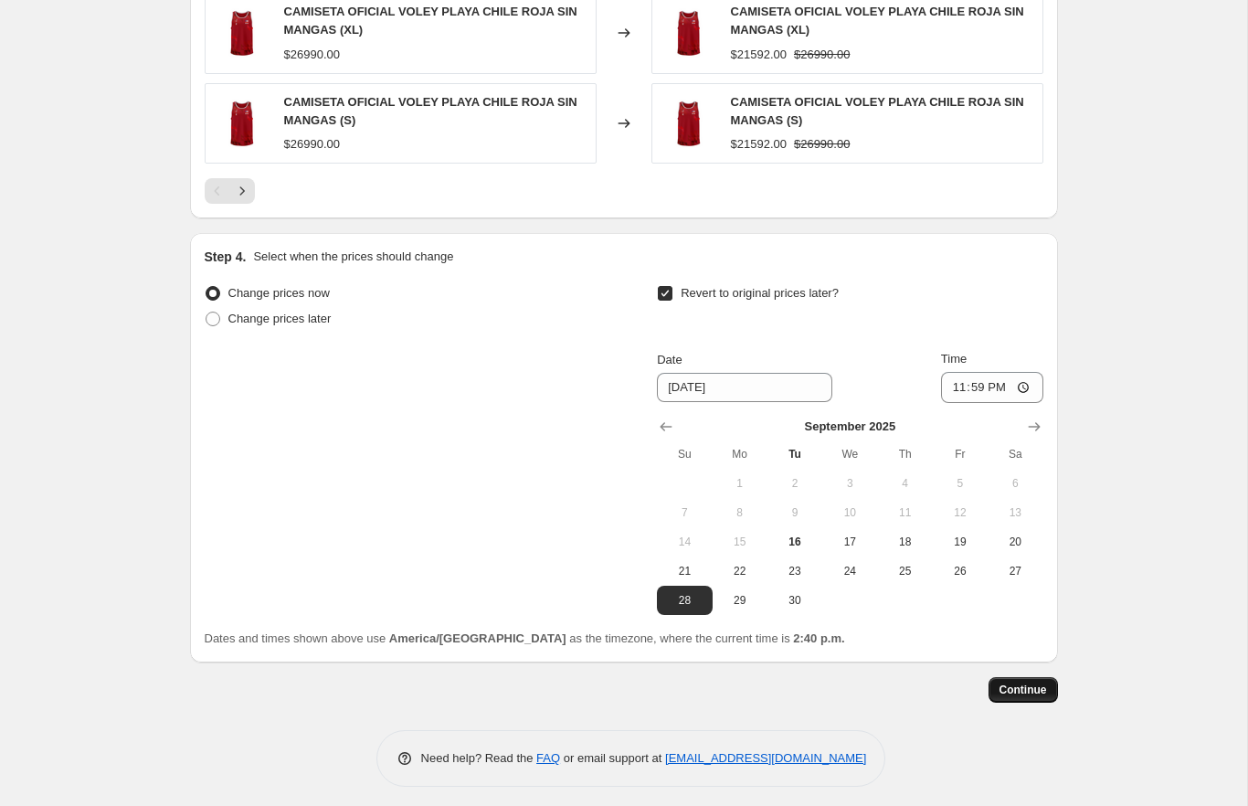
click at [1012, 682] on span "Continue" at bounding box center [1023, 689] width 48 height 15
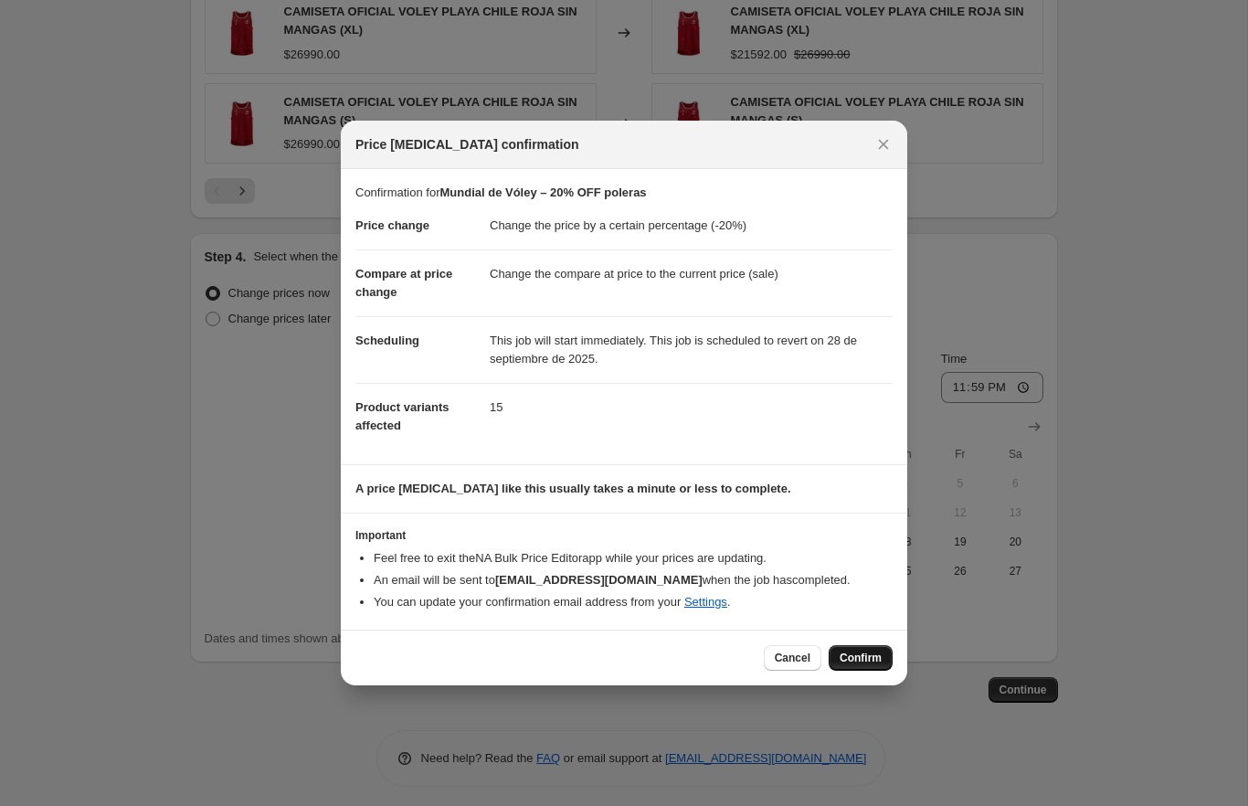
click at [845, 653] on span "Confirm" at bounding box center [861, 657] width 42 height 15
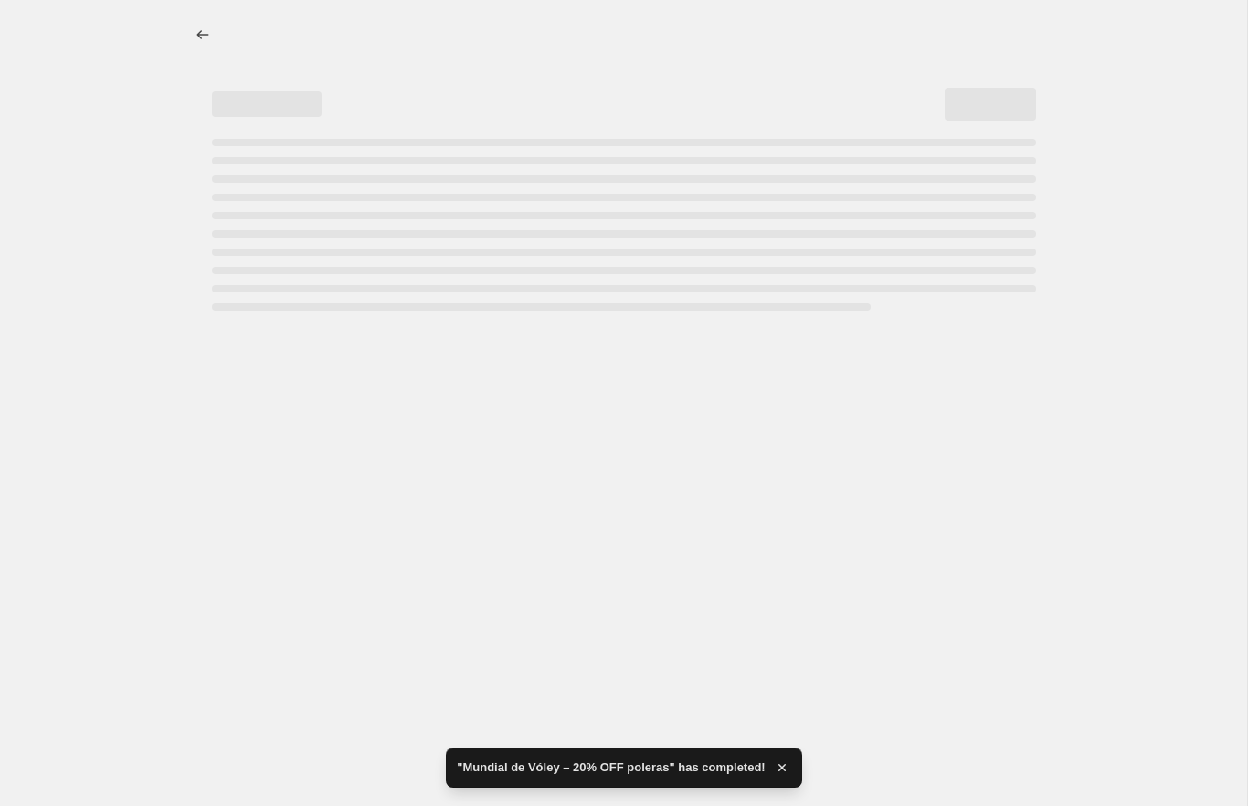
select select "percentage"
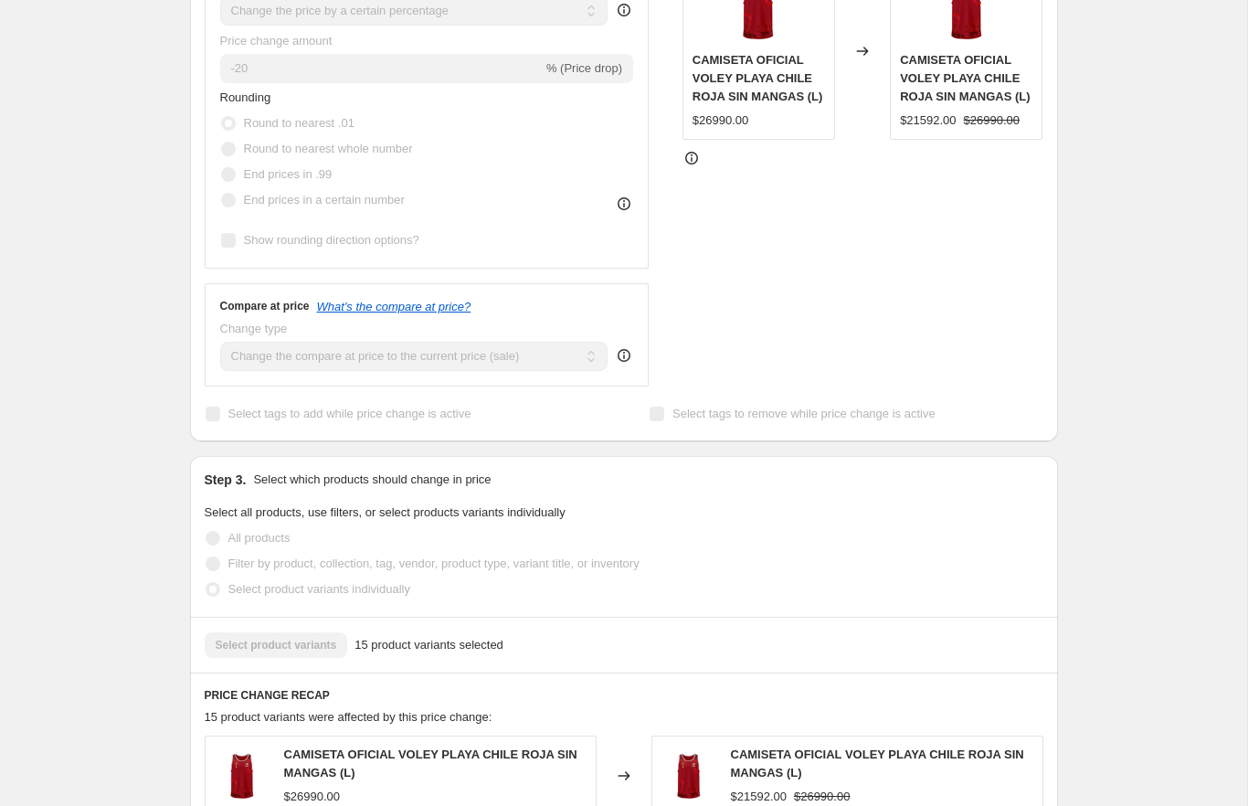
scroll to position [0, 0]
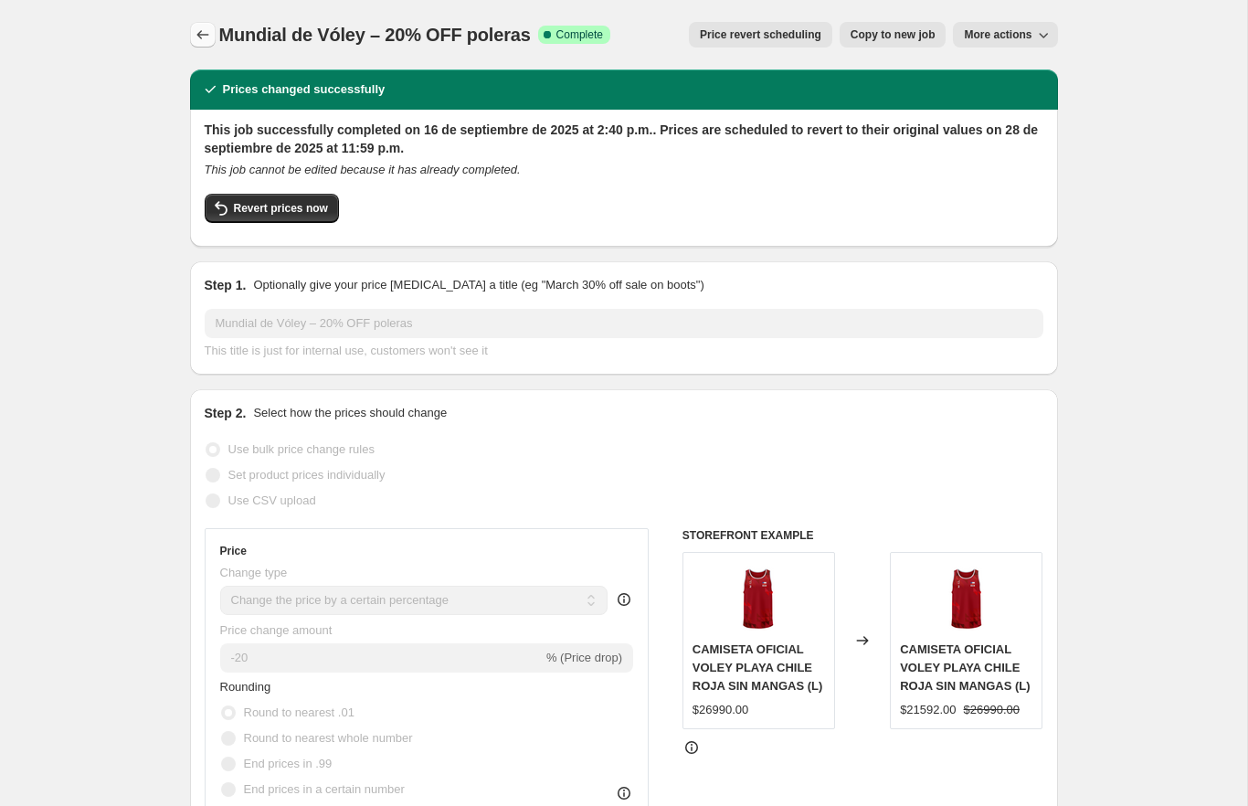
click at [198, 37] on icon "Price change jobs" at bounding box center [203, 35] width 18 height 18
